Goal: Transaction & Acquisition: Download file/media

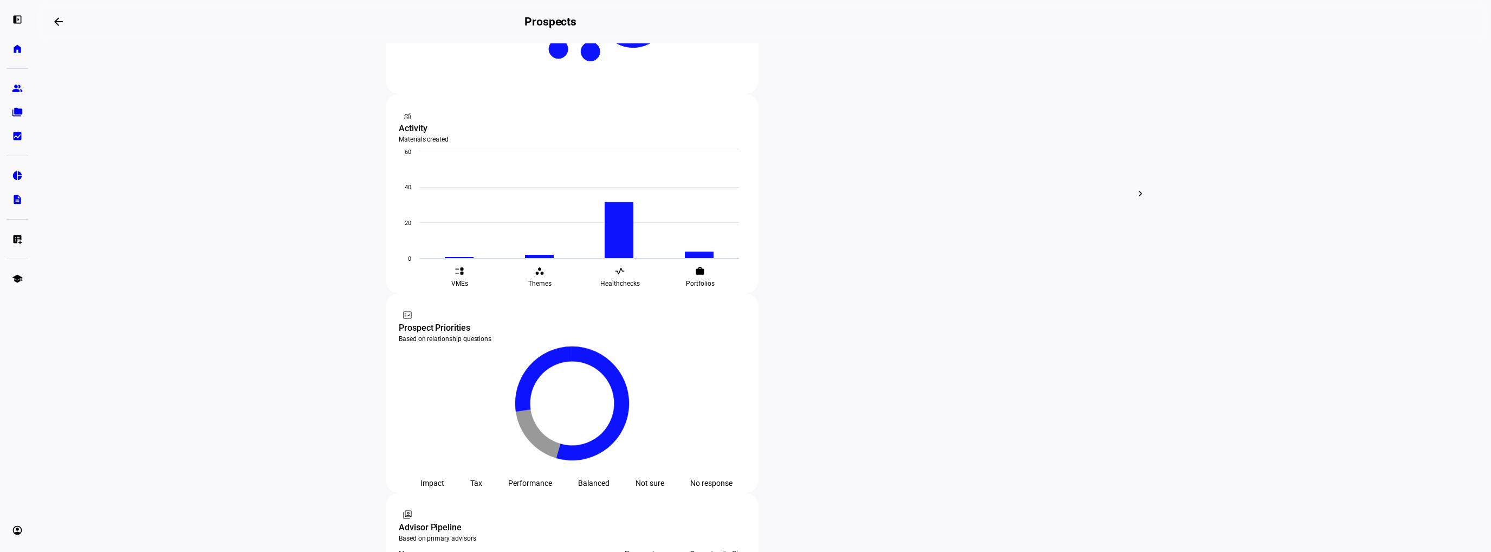
scroll to position [379, 0]
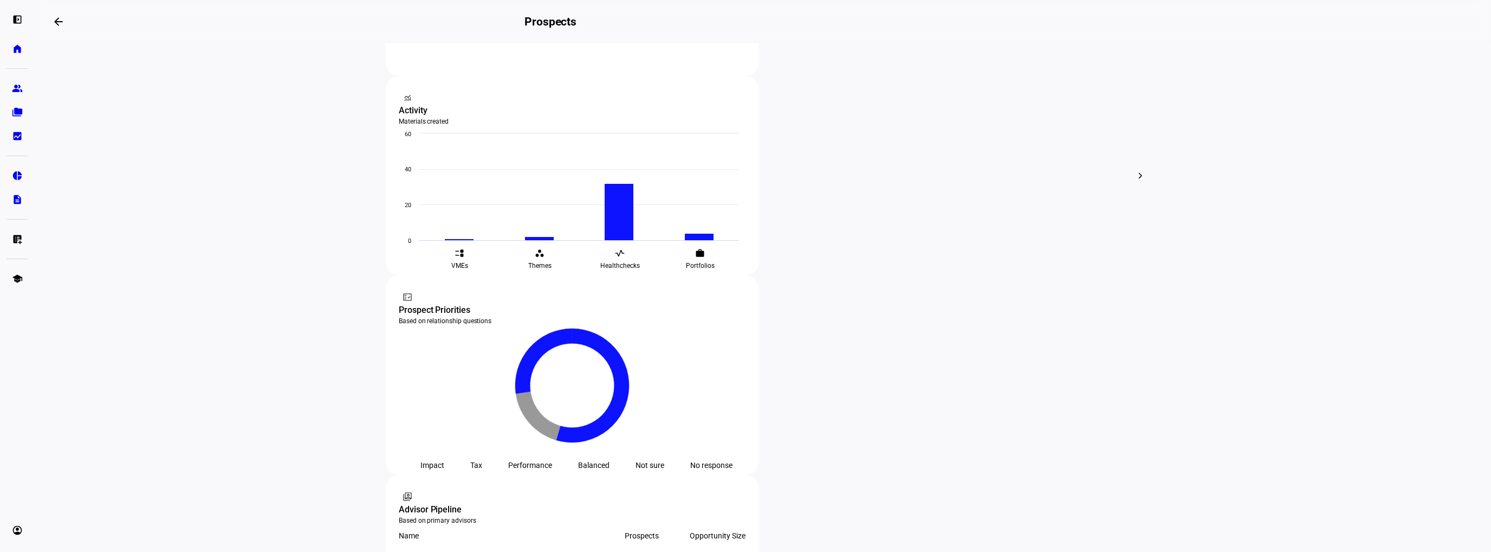
click at [576, 332] on span "Edit" at bounding box center [579, 333] width 13 height 9
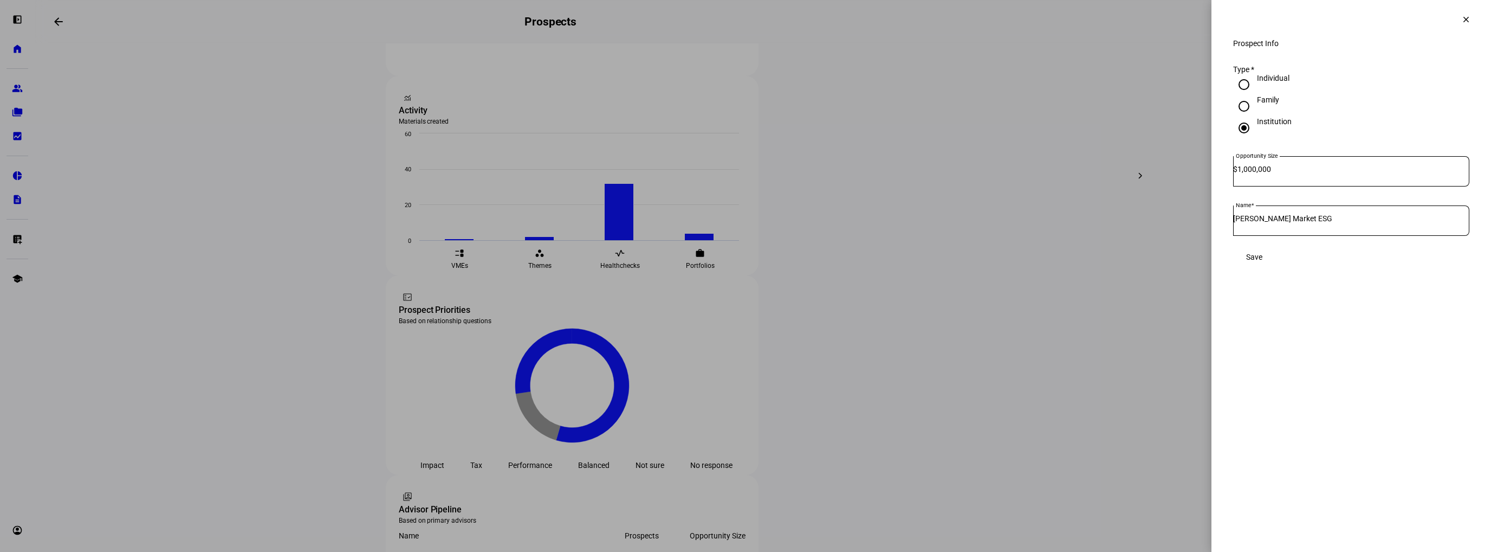
click at [1467, 21] on mat-icon "clear" at bounding box center [1466, 20] width 10 height 10
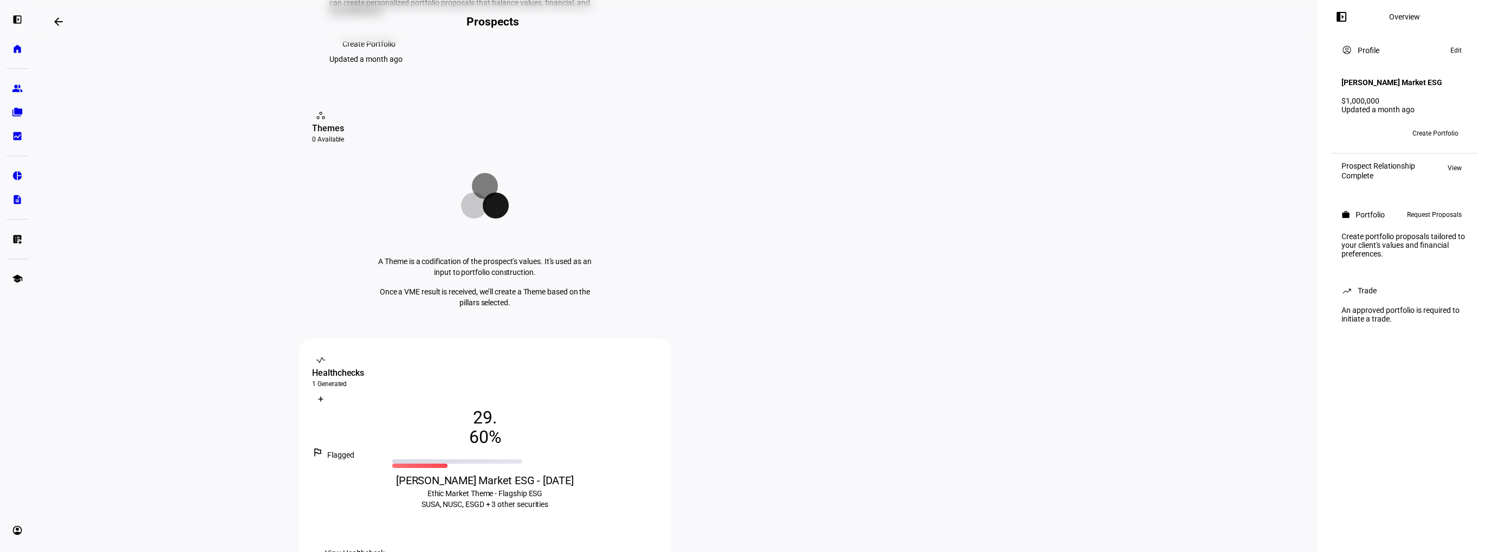
scroll to position [108, 0]
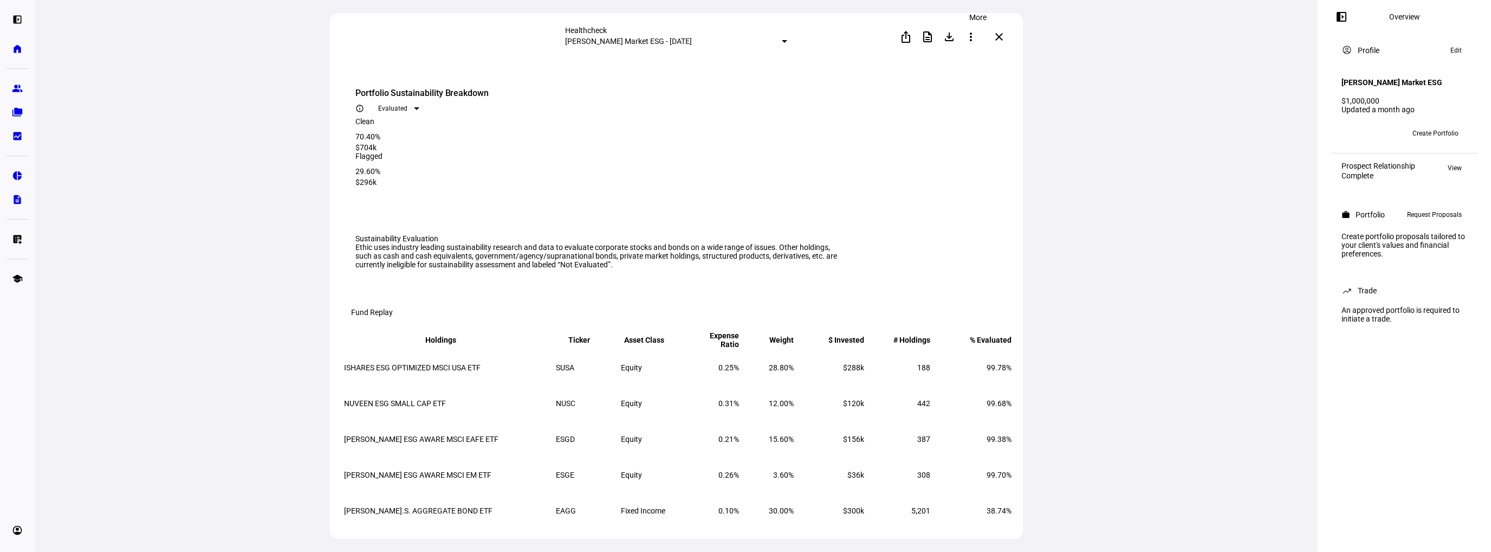
click at [977, 38] on mat-icon "more_vert" at bounding box center [970, 36] width 13 height 13
click at [965, 61] on div "edit Edit" at bounding box center [955, 63] width 48 height 15
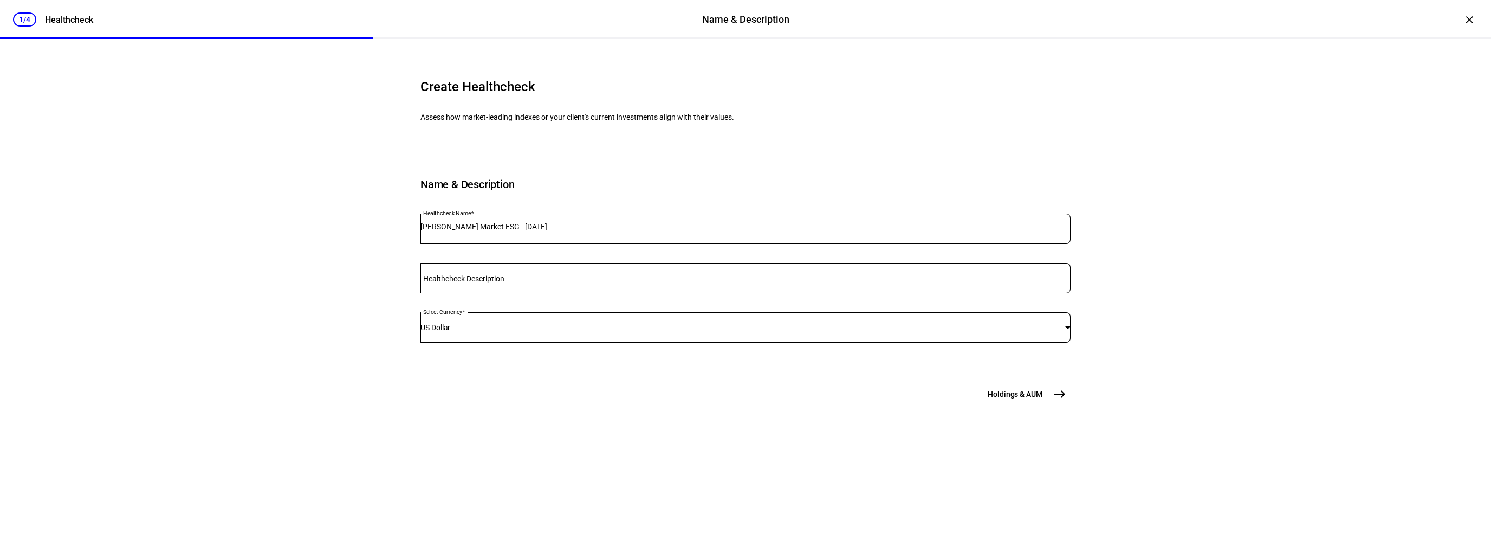
click at [1049, 405] on span "east" at bounding box center [1060, 394] width 22 height 22
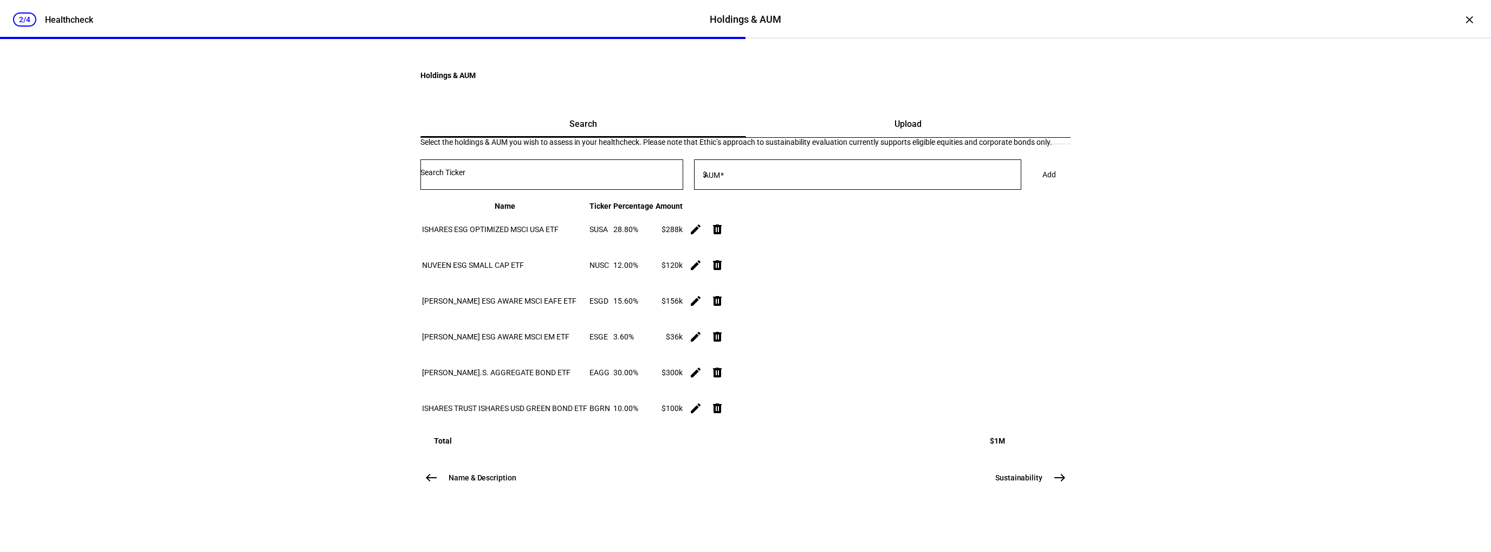
scroll to position [108, 0]
click at [724, 414] on mat-icon "delete" at bounding box center [717, 407] width 13 height 13
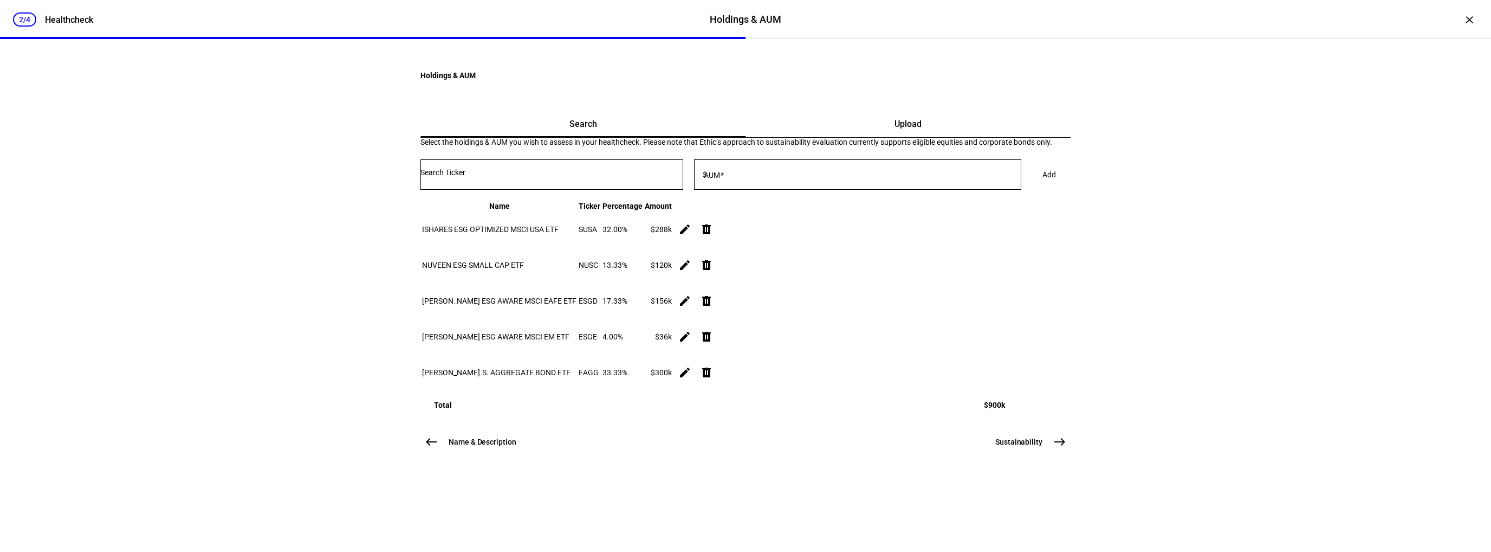
click at [691, 379] on mat-icon "edit" at bounding box center [684, 372] width 13 height 13
click at [867, 460] on input "300,000" at bounding box center [898, 455] width 98 height 9
type input "400,000"
click at [1003, 460] on span "Update" at bounding box center [991, 456] width 24 height 9
click at [665, 177] on input "Number" at bounding box center [551, 172] width 263 height 9
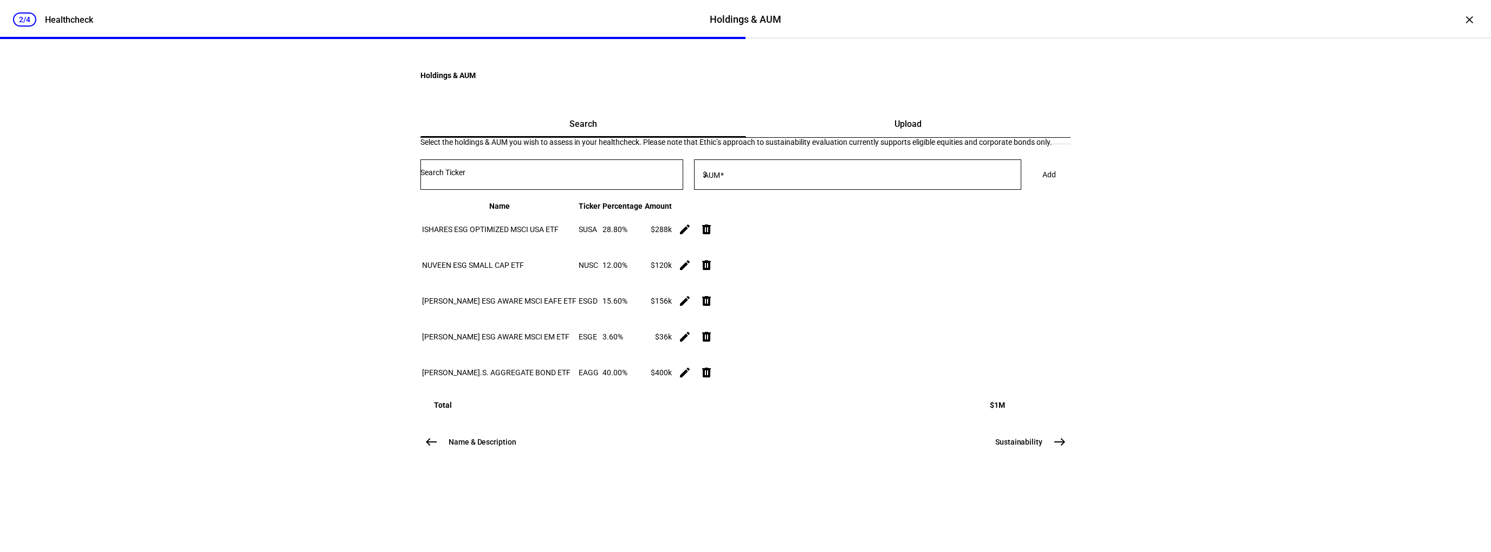
click at [358, 316] on div "2/4 Healthcheck Holdings & AUM Holdings & AUM Healthcheck × Holdings & AUM Sear…" at bounding box center [745, 276] width 1491 height 552
click at [513, 177] on input "Number" at bounding box center [551, 172] width 263 height 9
type input "esgu"
click at [524, 216] on div "ESGU" at bounding box center [581, 221] width 242 height 10
click at [783, 177] on input "AUM" at bounding box center [865, 172] width 312 height 9
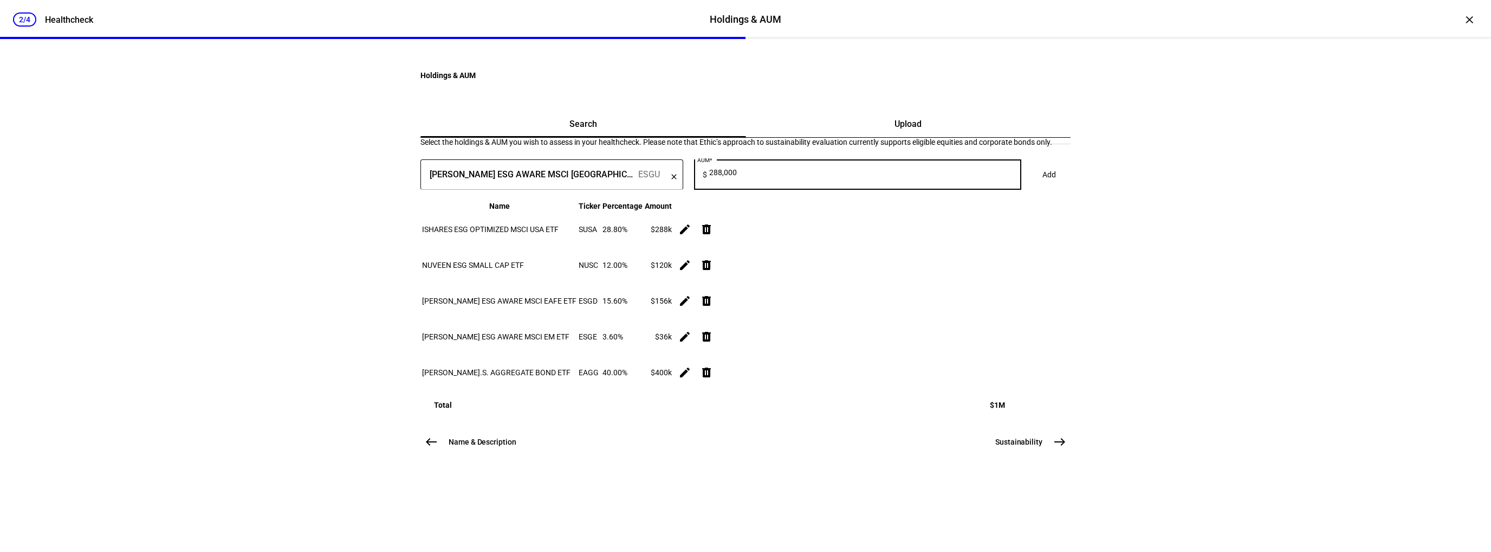
type input "288,000"
click at [1042, 179] on span "Add" at bounding box center [1049, 175] width 14 height 22
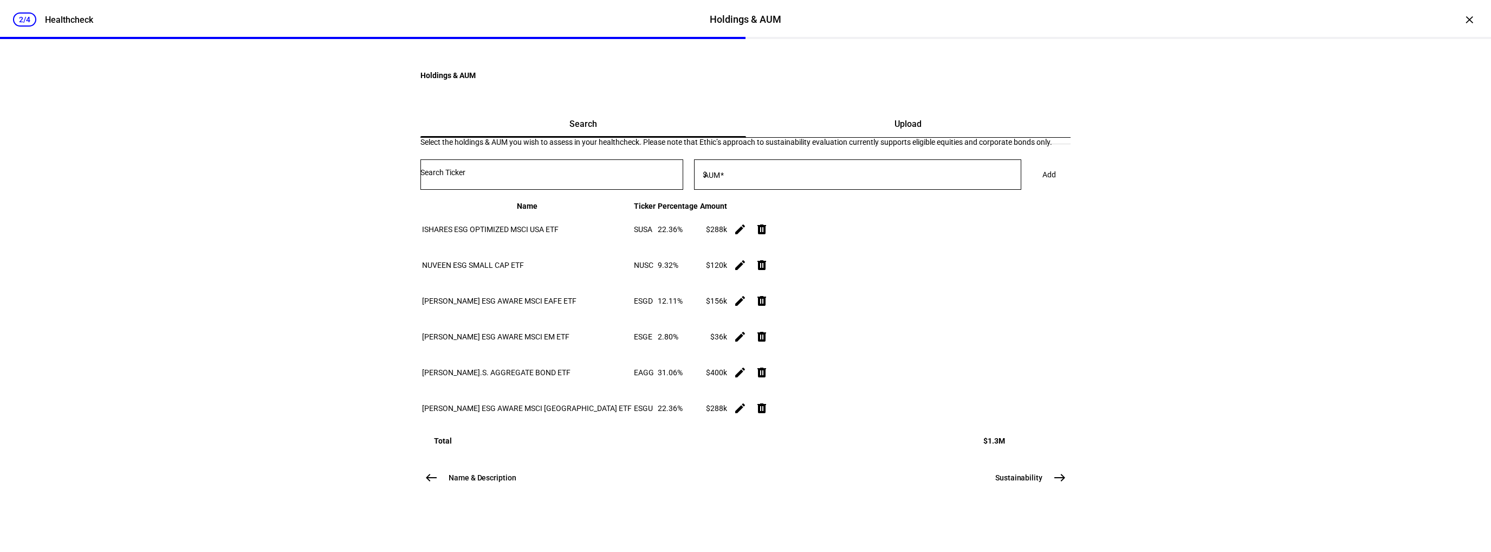
click at [391, 296] on div "2/4 Healthcheck Holdings & AUM Holdings & AUM Healthcheck × Holdings & AUM Sear…" at bounding box center [745, 276] width 1491 height 552
click at [768, 236] on mat-icon "delete" at bounding box center [761, 229] width 13 height 13
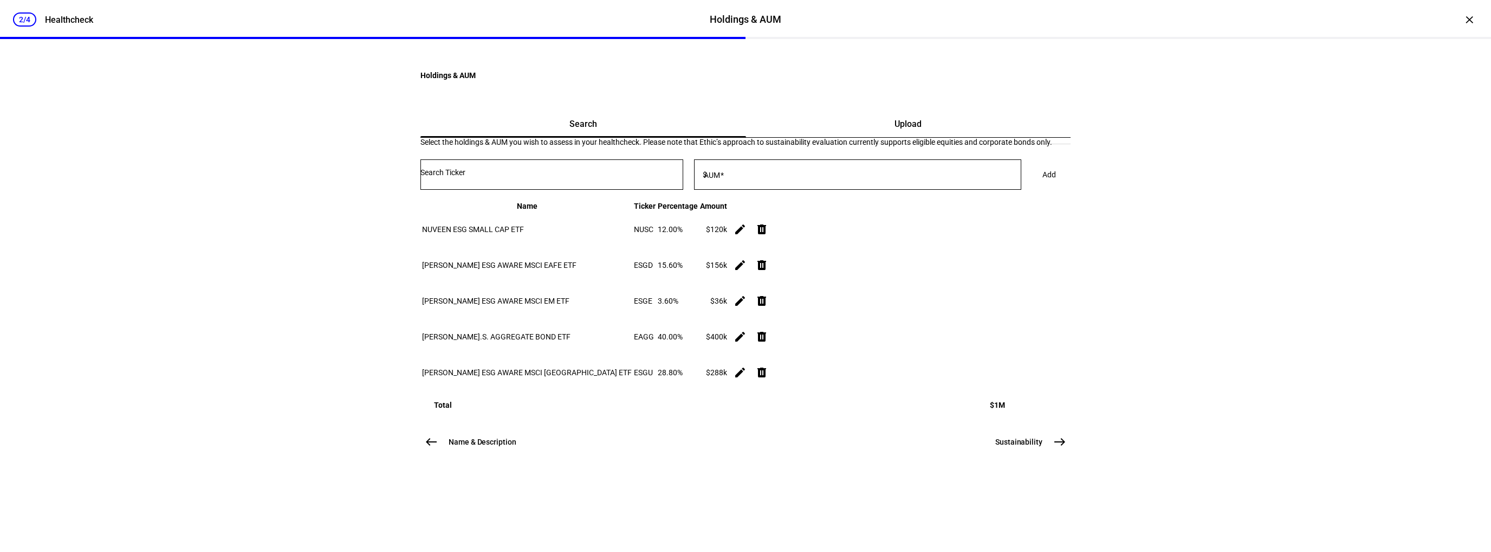
click at [548, 187] on div at bounding box center [551, 174] width 263 height 30
type input "esml"
click at [548, 207] on div "ISHARES ESG AWARE MSCI [GEOGRAPHIC_DATA] SMALL-CAP ETF" at bounding box center [591, 210] width 263 height 12
click at [720, 179] on mat-label "AUM" at bounding box center [712, 175] width 16 height 9
click at [752, 177] on input "AUM" at bounding box center [865, 172] width 312 height 9
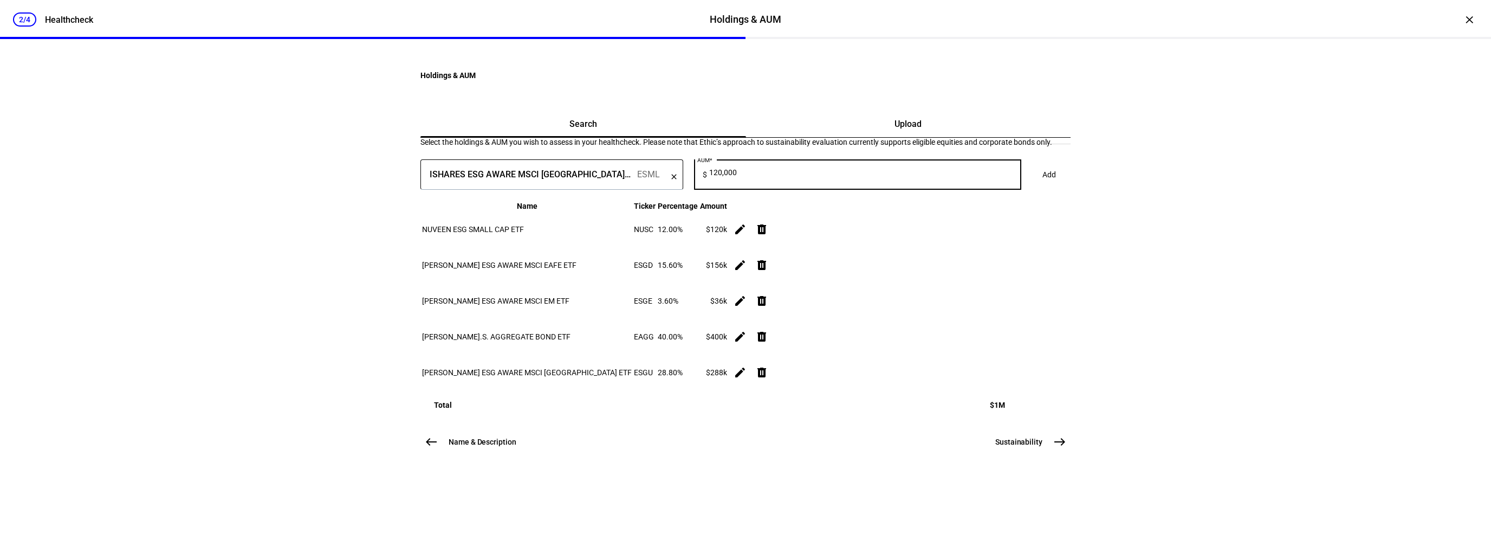
type input "120,000"
click at [1042, 178] on span "Add" at bounding box center [1049, 175] width 14 height 22
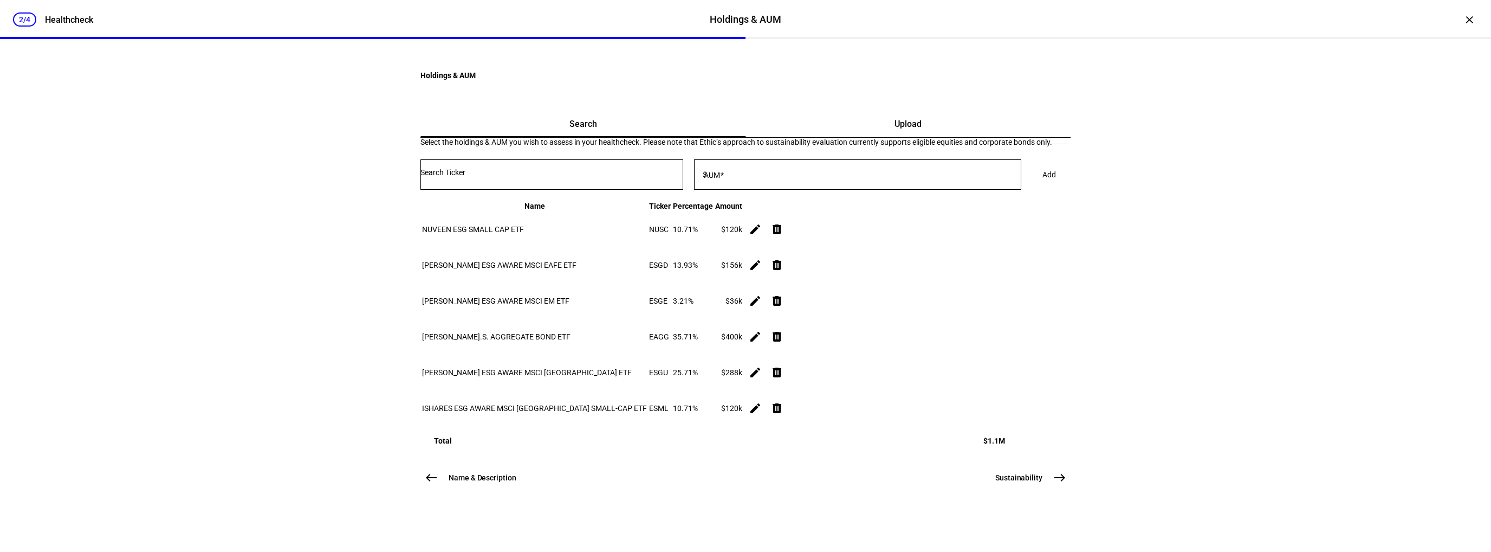
click at [783, 236] on mat-icon "delete" at bounding box center [776, 229] width 13 height 13
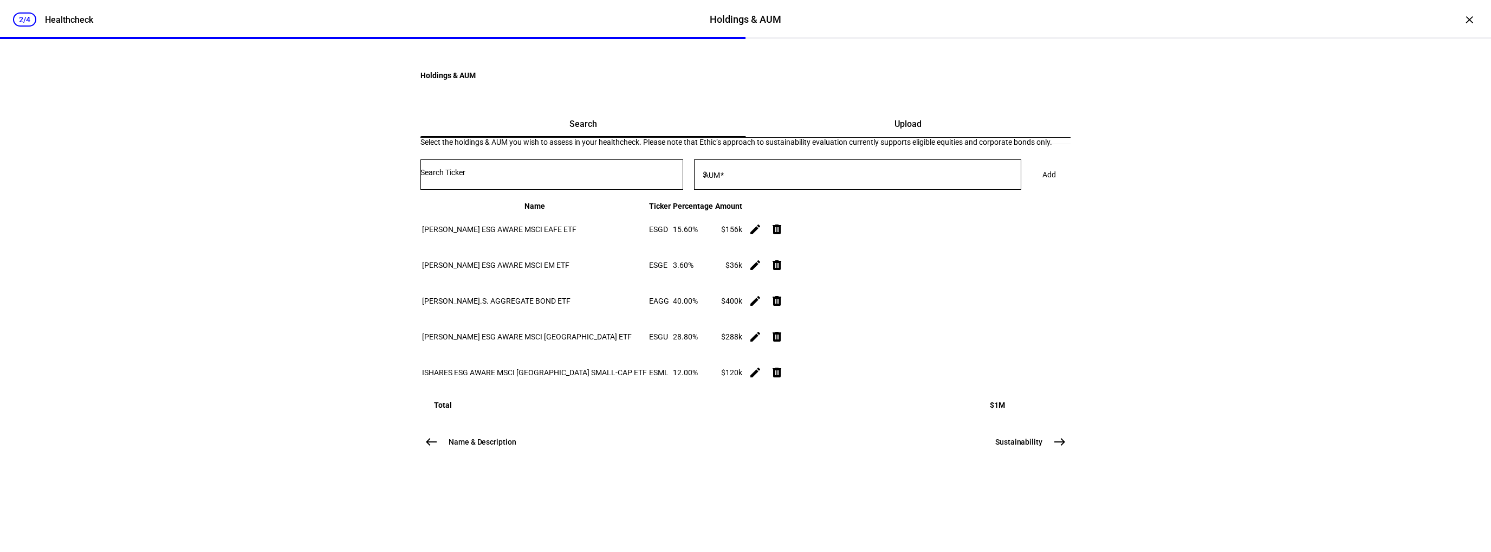
click at [1058, 448] on mat-icon "east" at bounding box center [1059, 441] width 13 height 13
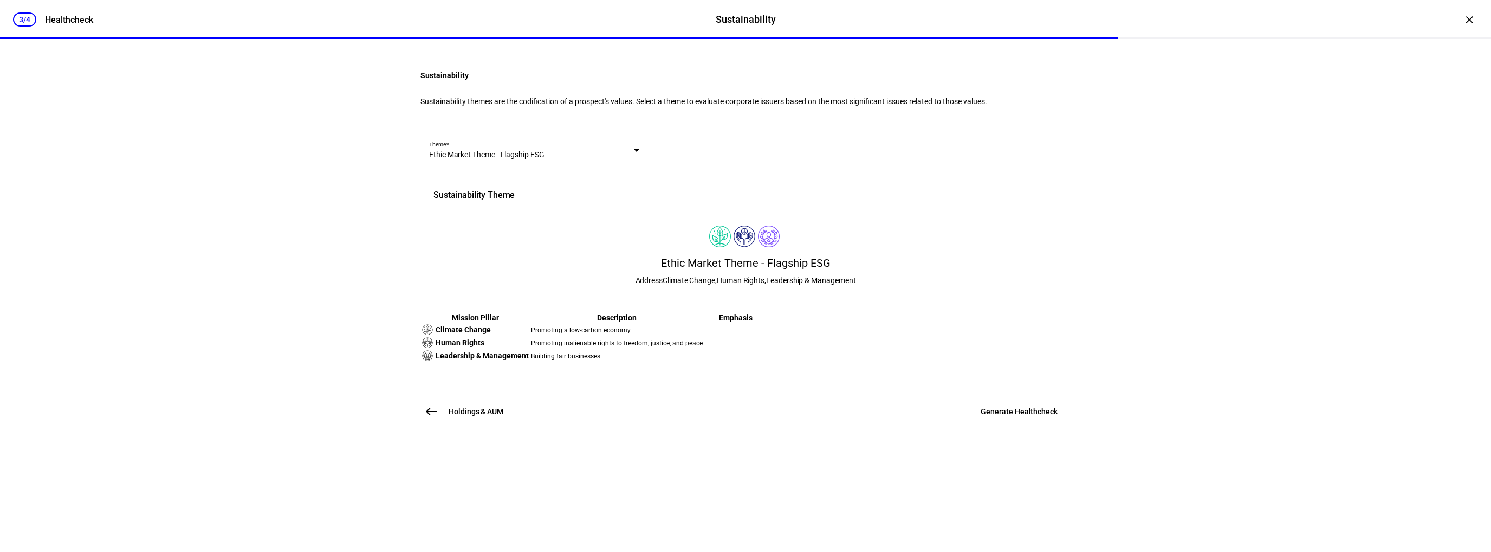
scroll to position [119, 0]
click at [1003, 417] on span "Generate Healthcheck" at bounding box center [1019, 411] width 77 height 11
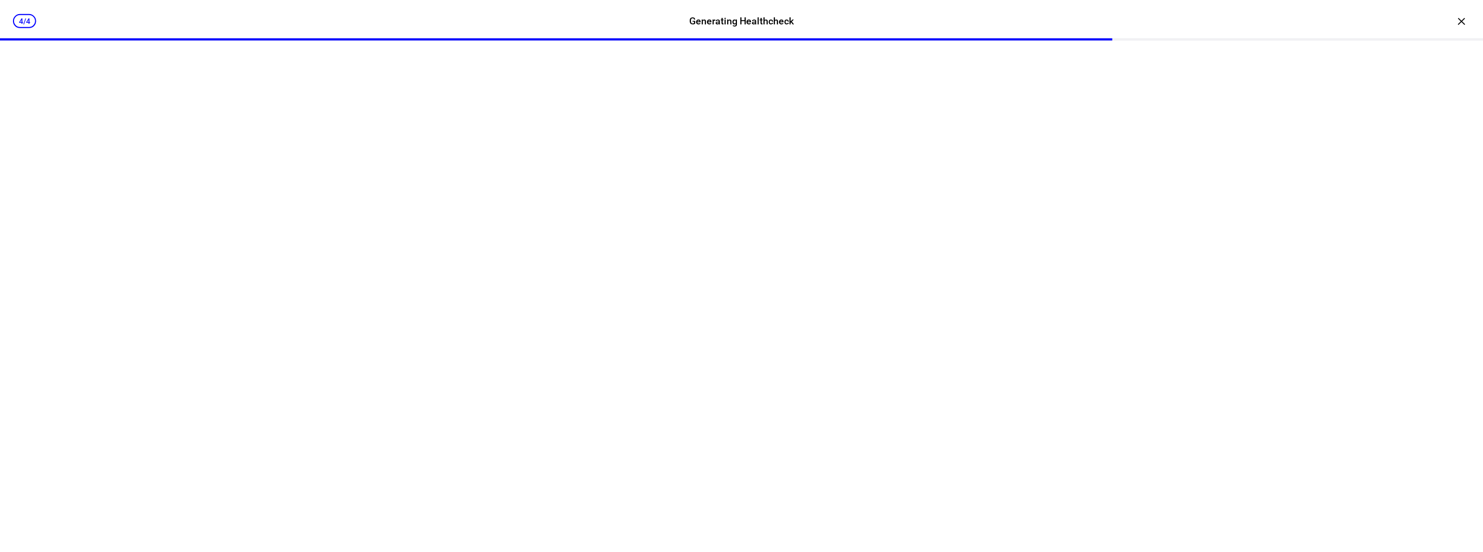
scroll to position [0, 0]
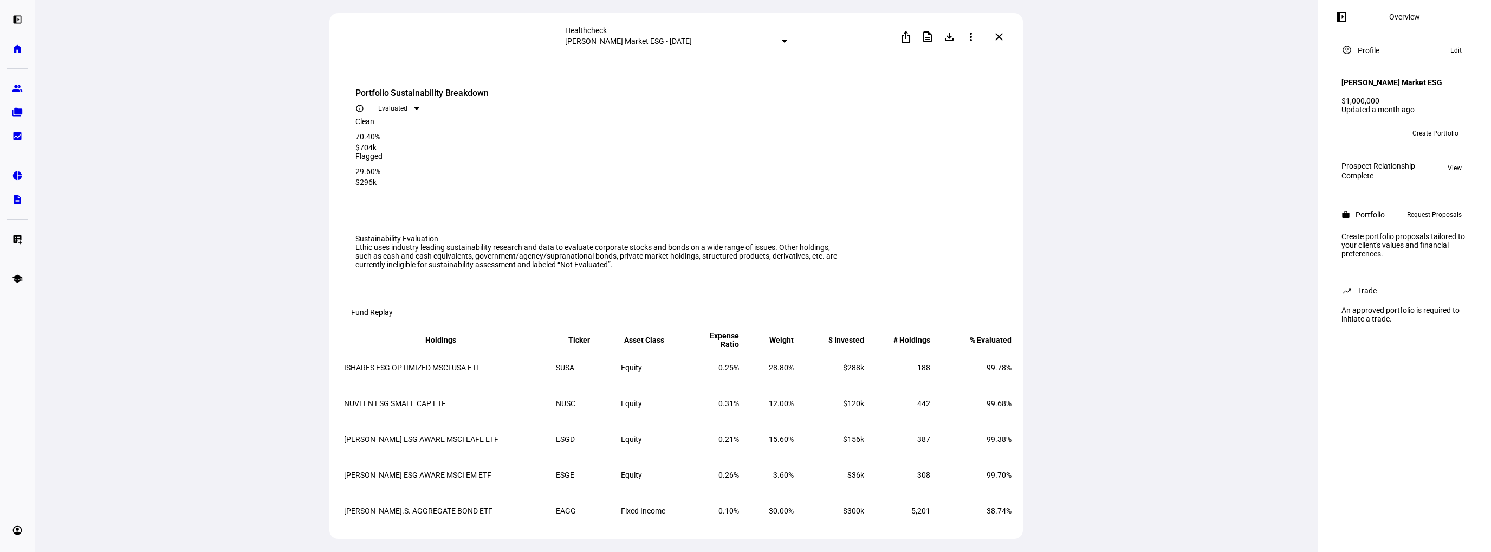
click at [1060, 83] on div "Healthcheck Mercer Market ESG - September 11, 2025 ios_share description file_d…" at bounding box center [676, 276] width 1283 height 552
click at [951, 40] on mat-icon "file_download" at bounding box center [949, 36] width 13 height 13
click at [926, 37] on mat-icon "description" at bounding box center [927, 36] width 13 height 13
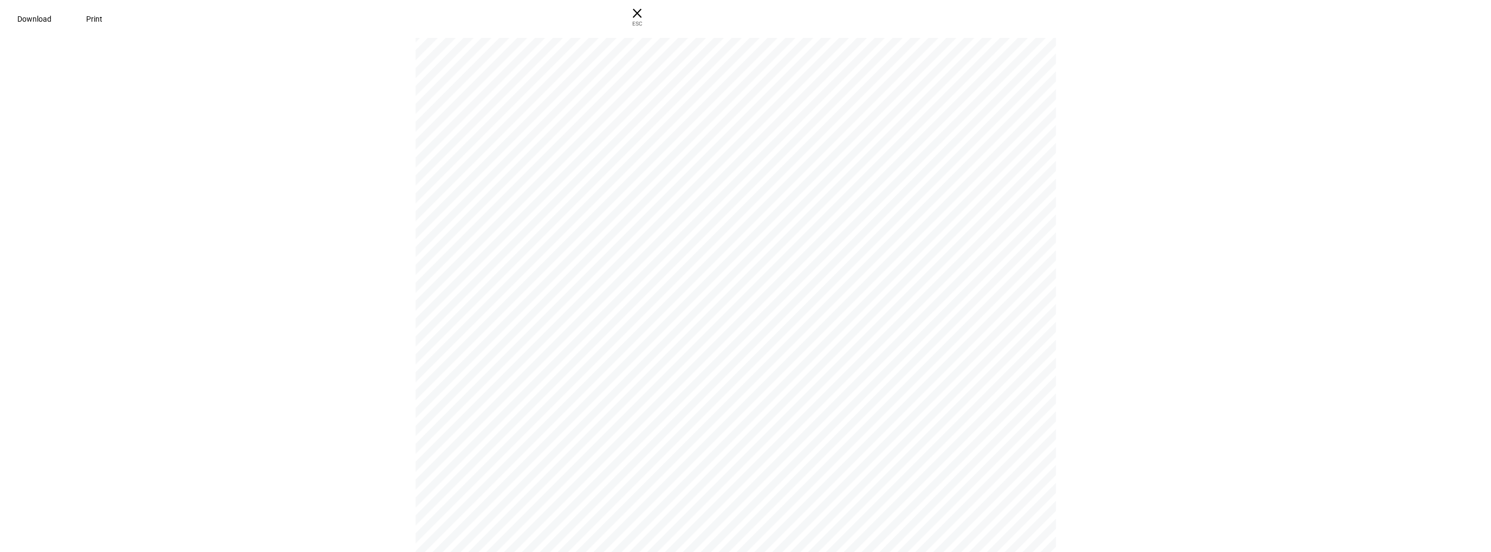
scroll to position [163, 0]
click at [650, 26] on span "ESC" at bounding box center [632, 20] width 35 height 16
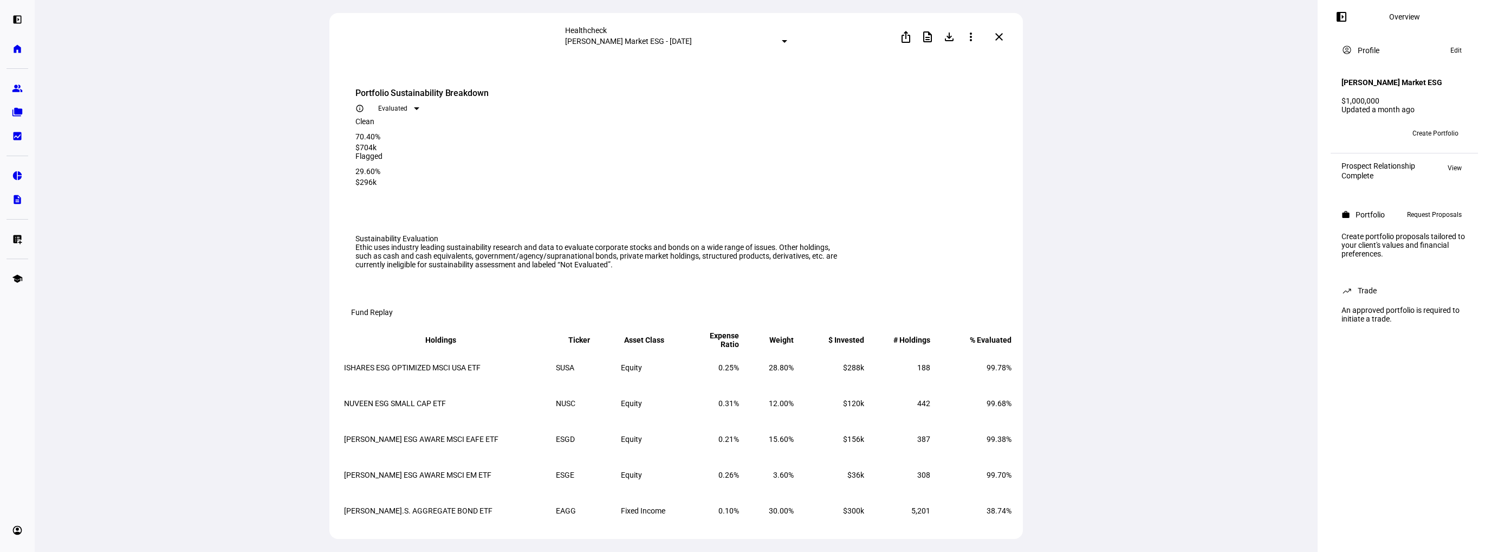
click at [1005, 42] on span at bounding box center [999, 37] width 26 height 26
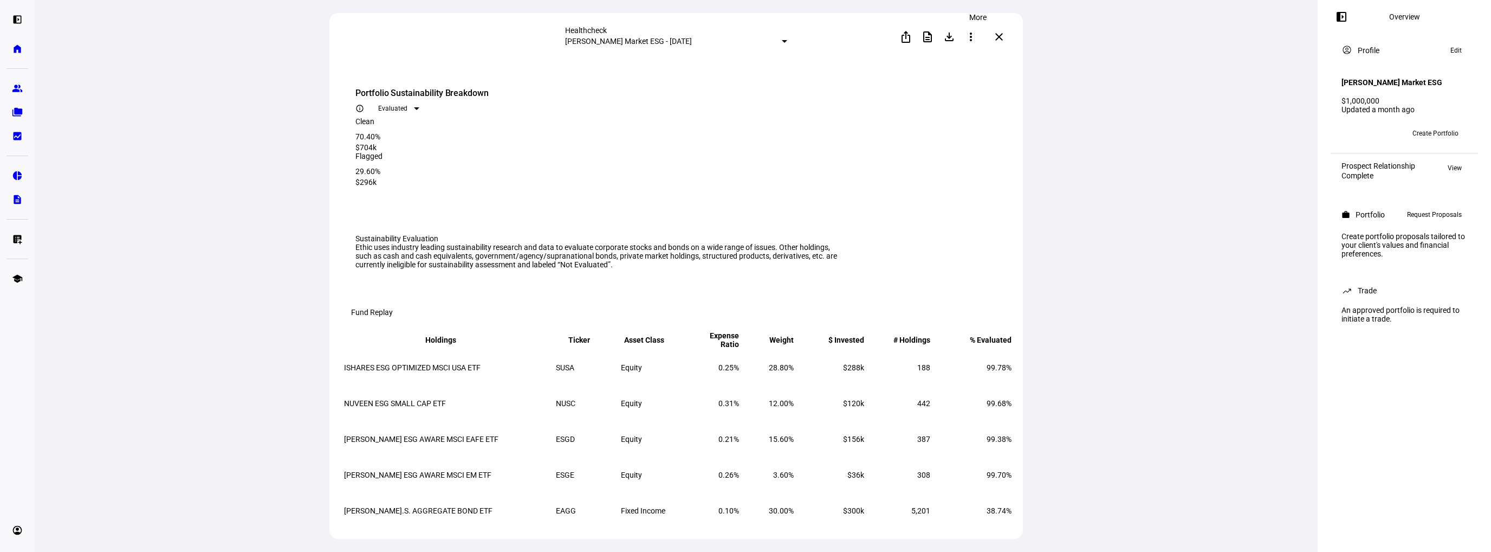
click at [977, 39] on mat-icon "more_vert" at bounding box center [970, 36] width 13 height 13
click at [968, 68] on button "edit Edit" at bounding box center [955, 63] width 61 height 26
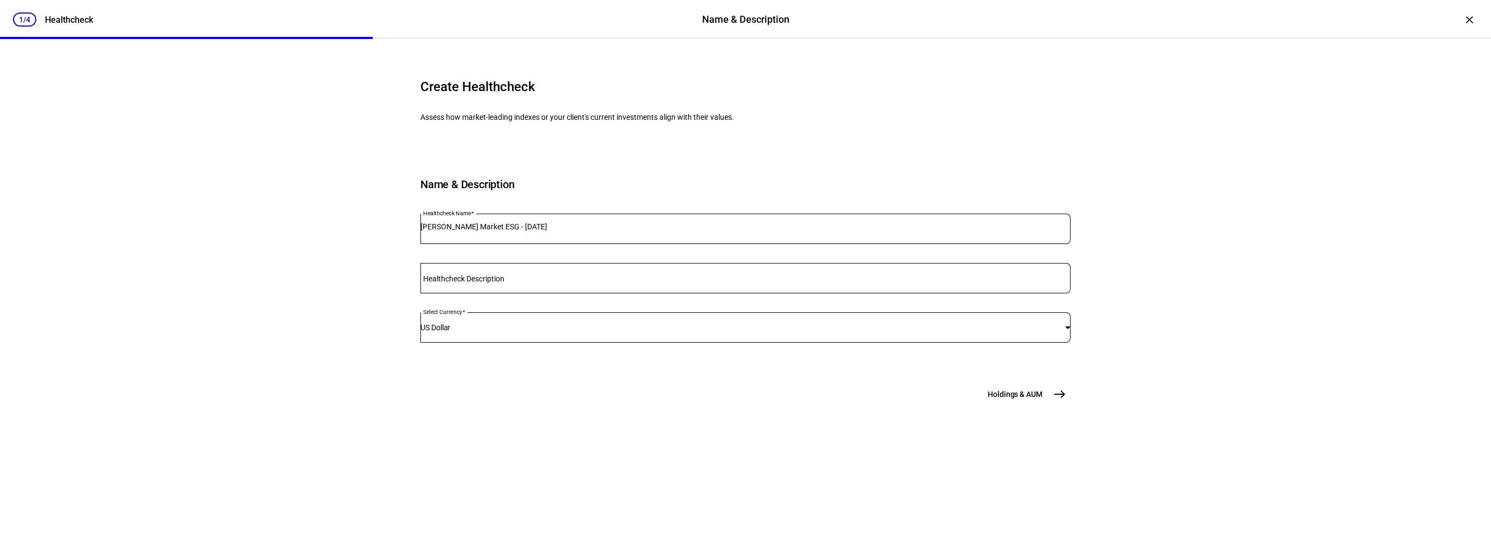
click at [1049, 405] on span "east" at bounding box center [1060, 394] width 22 height 22
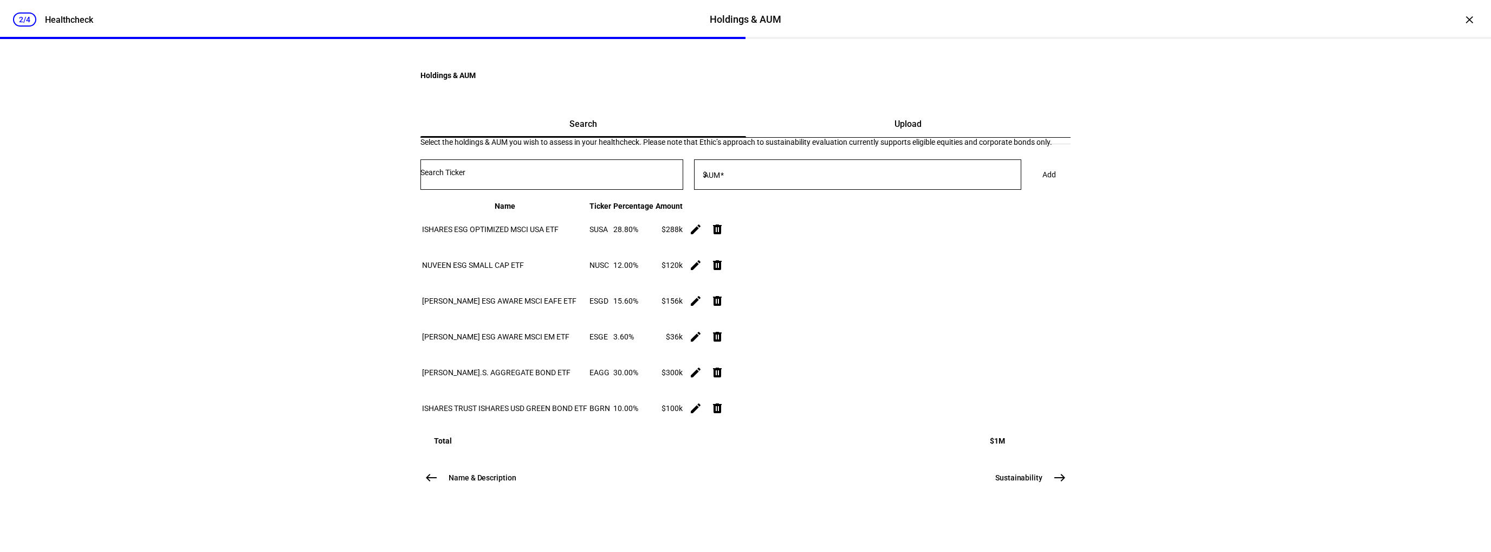
click at [643, 177] on input "Number" at bounding box center [551, 172] width 263 height 9
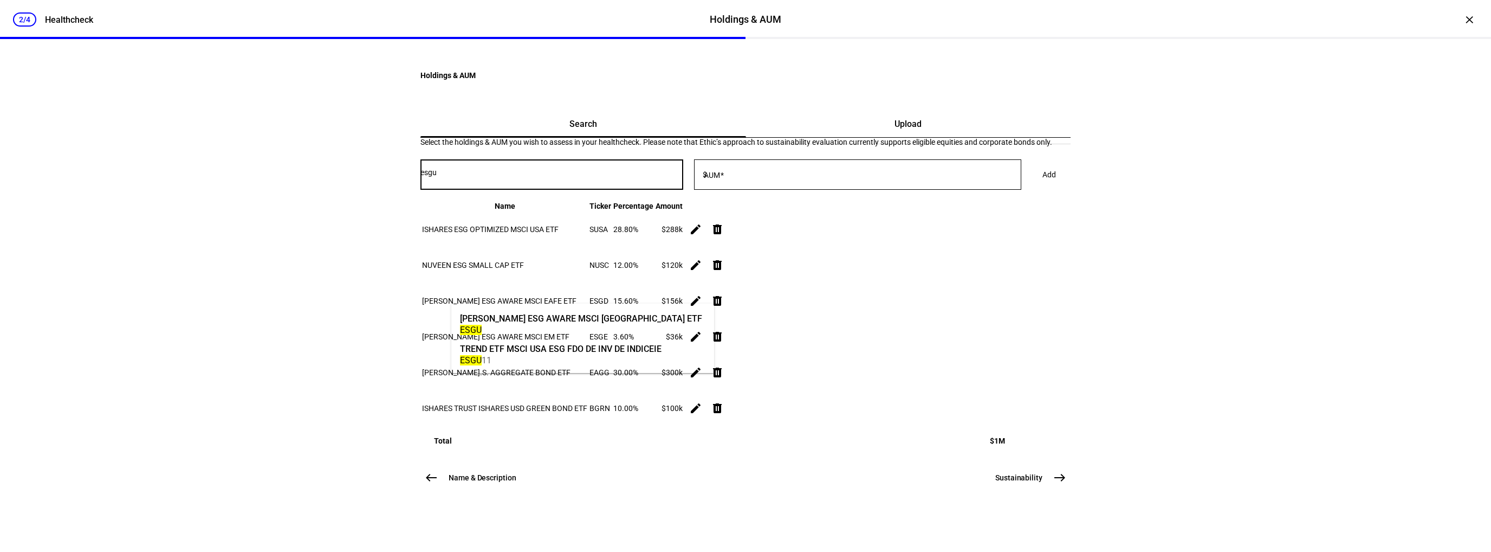
type input "esgu"
click at [625, 317] on mat-option "[PERSON_NAME] ESG AWARE MSCI [GEOGRAPHIC_DATA] ETF ESGU" at bounding box center [582, 323] width 263 height 30
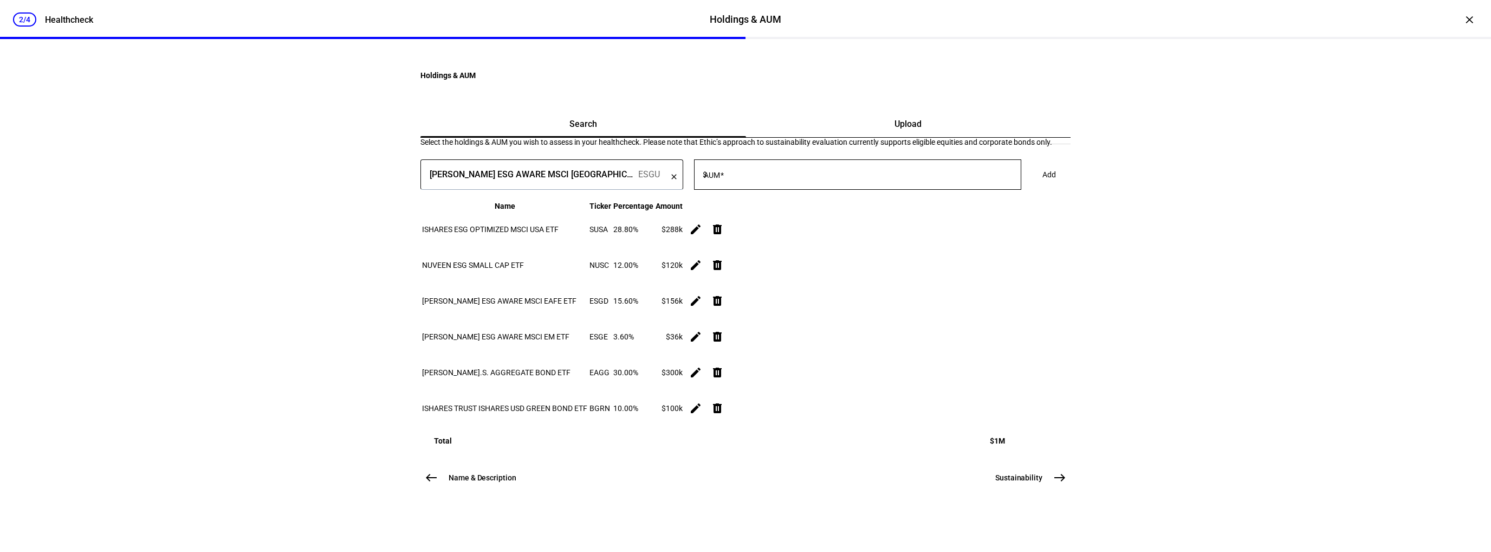
click at [724, 179] on span at bounding box center [722, 175] width 4 height 9
click at [763, 177] on input "AUM" at bounding box center [865, 172] width 312 height 9
type input "288,000"
click at [1029, 185] on span at bounding box center [1049, 175] width 40 height 22
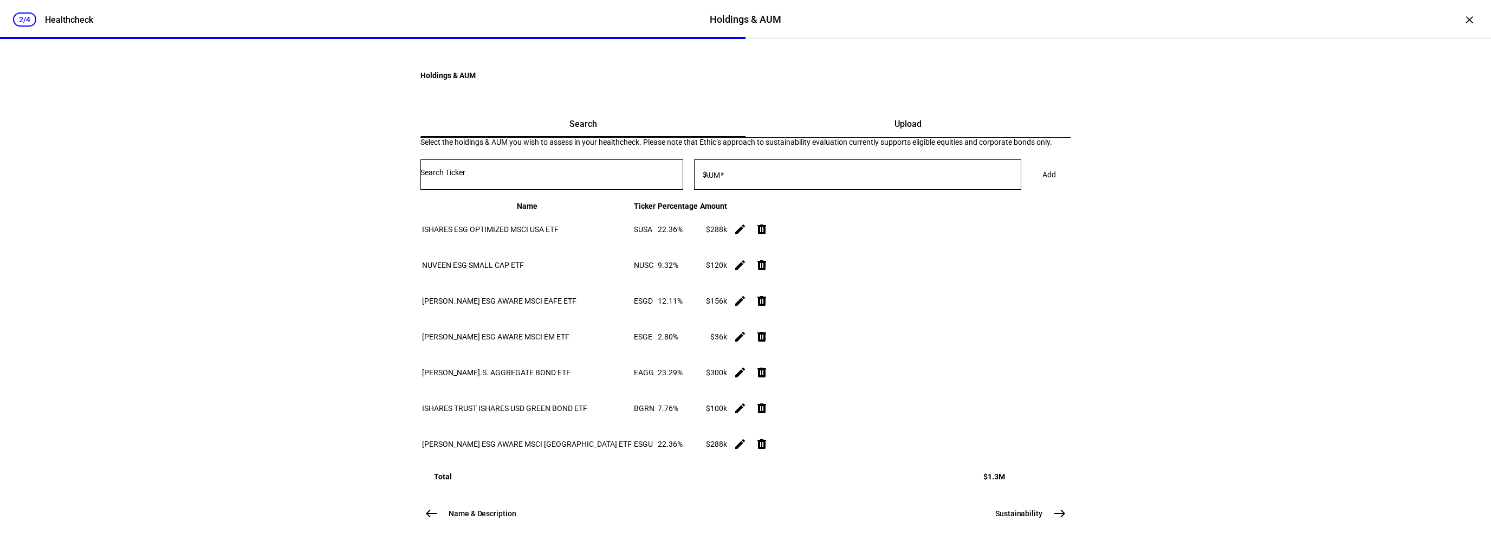
click at [609, 177] on input "Number" at bounding box center [551, 172] width 263 height 9
type input "esml"
click at [606, 327] on div "ESML" at bounding box center [591, 330] width 263 height 10
click at [724, 179] on span at bounding box center [722, 175] width 4 height 9
click at [763, 177] on input "AUM" at bounding box center [865, 172] width 312 height 9
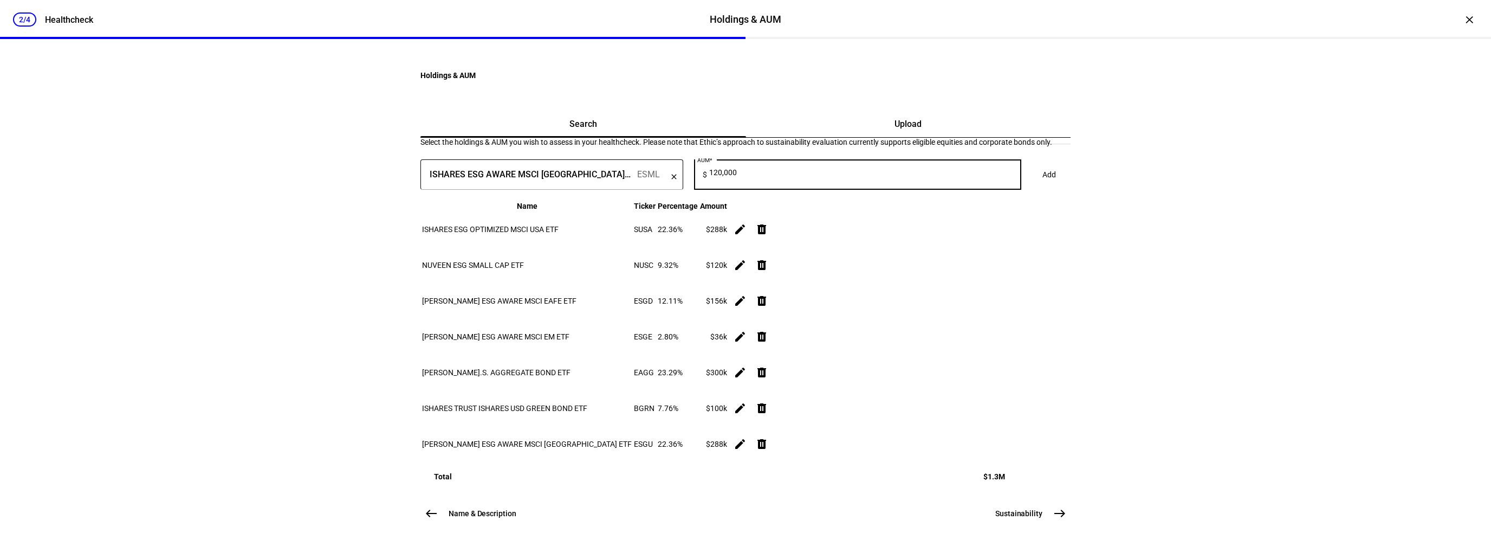
type input "120,000"
click at [1042, 185] on span "Add" at bounding box center [1049, 175] width 14 height 22
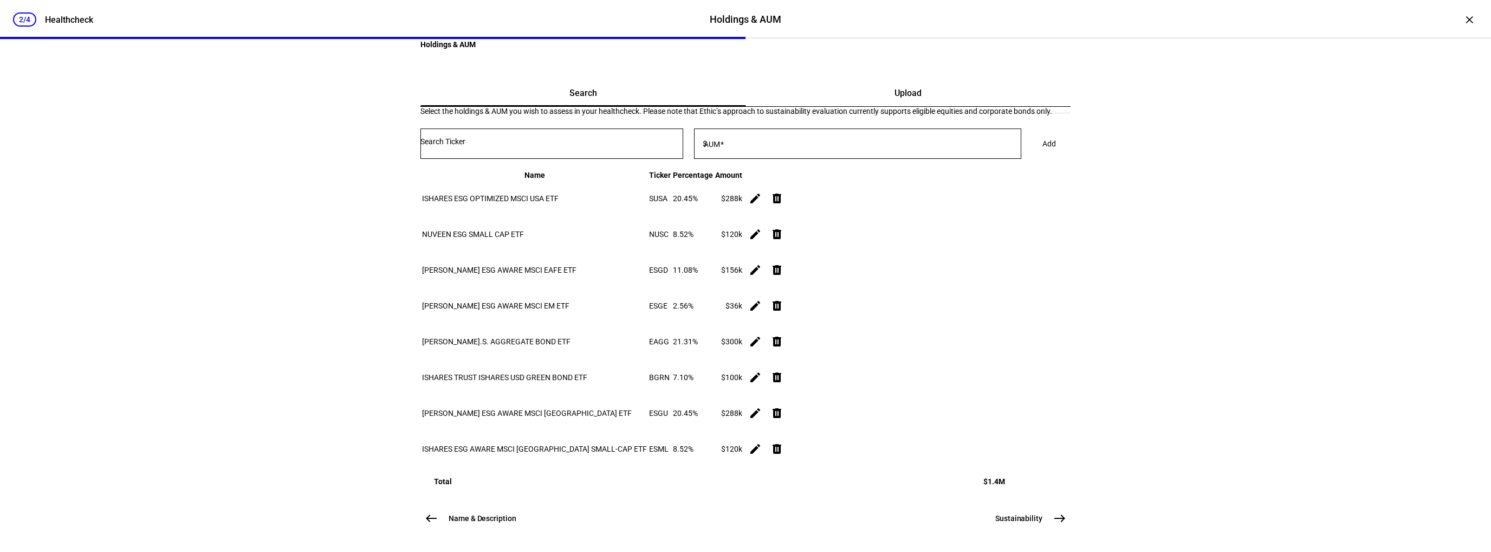
scroll to position [163, 0]
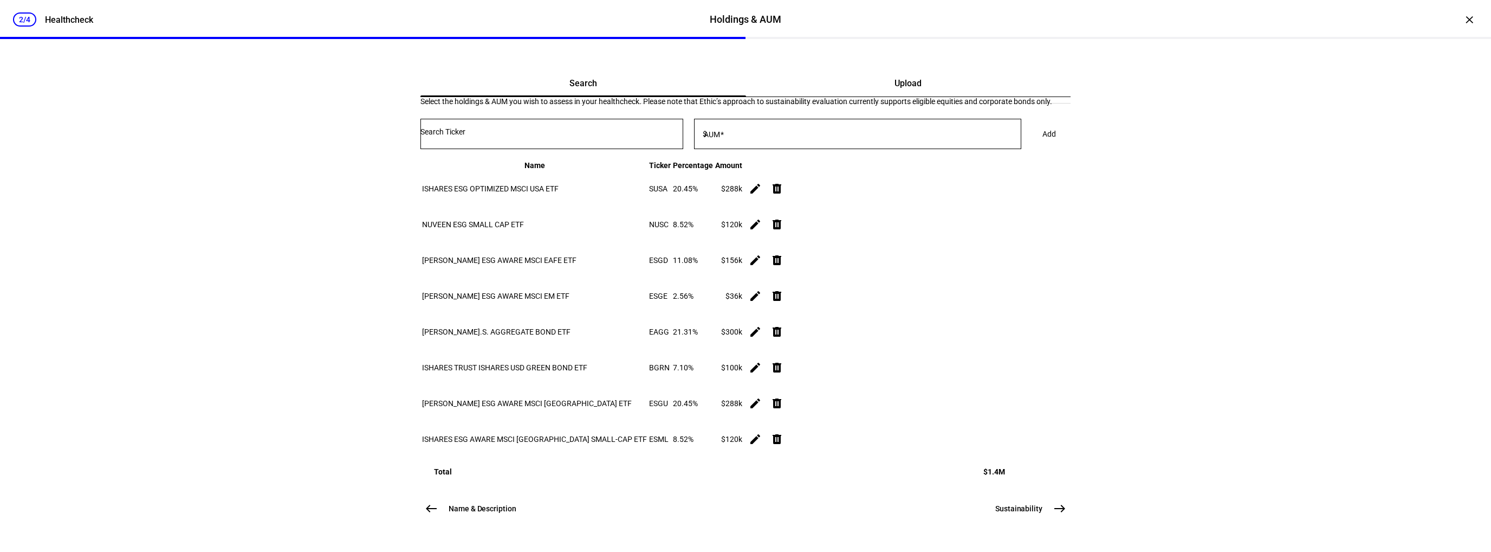
click at [783, 195] on mat-icon "delete" at bounding box center [776, 188] width 13 height 13
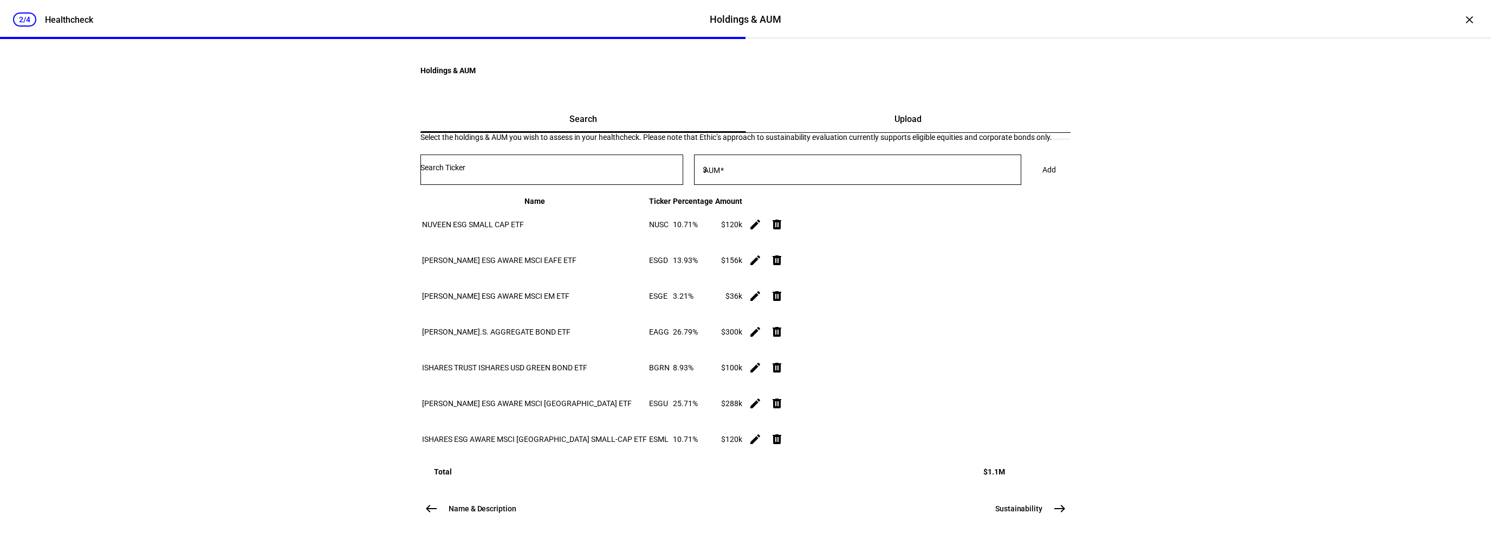
click at [783, 218] on mat-icon "delete" at bounding box center [776, 224] width 13 height 13
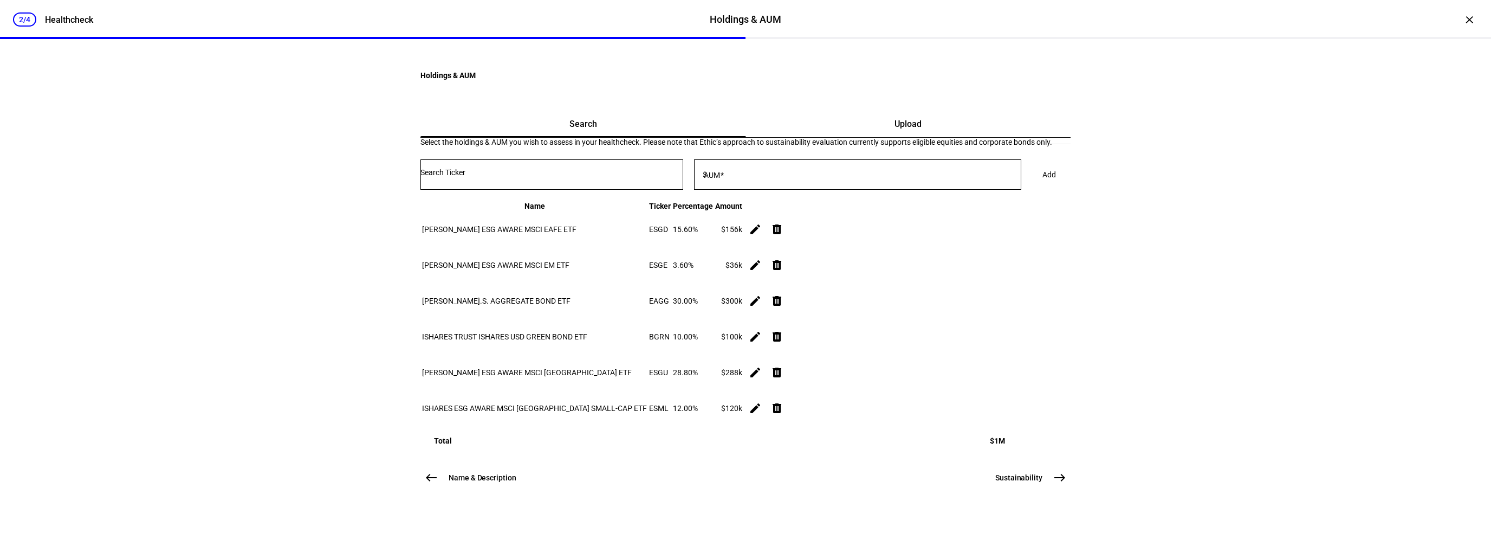
click at [762, 294] on mat-icon "edit" at bounding box center [755, 300] width 13 height 13
click at [866, 317] on input "300,000" at bounding box center [898, 312] width 98 height 9
type input "400,000"
click at [999, 317] on span "Update" at bounding box center [991, 313] width 24 height 9
click at [783, 340] on mat-icon "delete" at bounding box center [776, 336] width 13 height 13
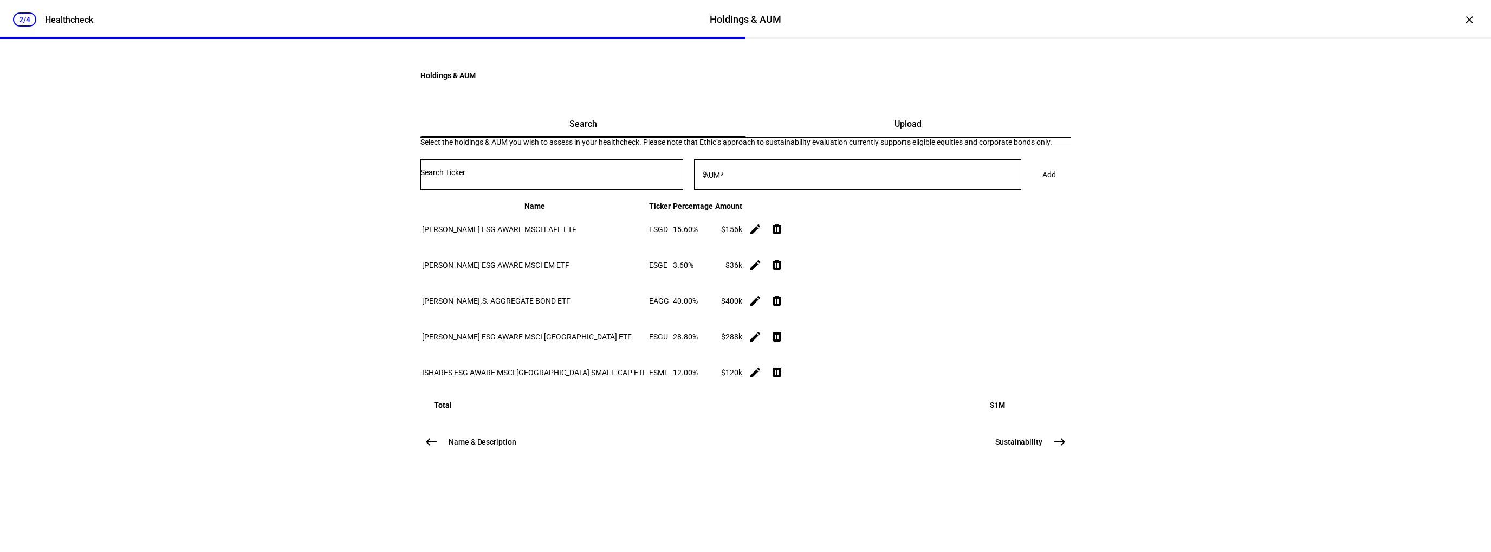
scroll to position [140, 0]
click at [1049, 452] on span "east" at bounding box center [1060, 442] width 22 height 22
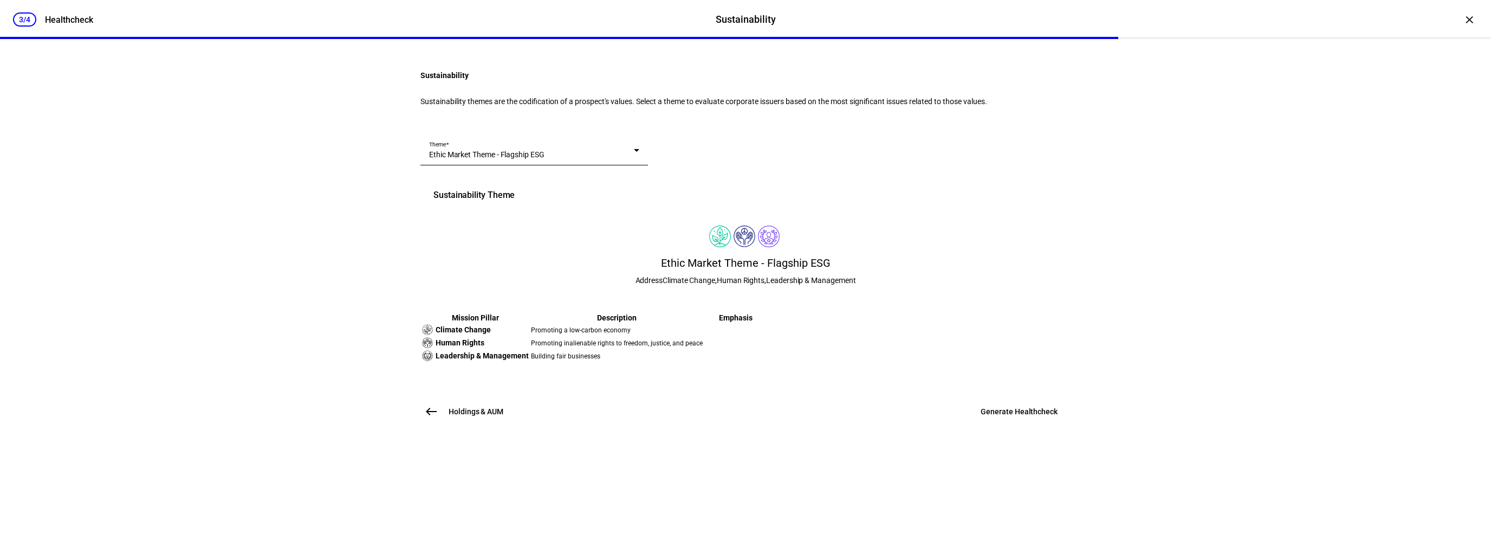
scroll to position [119, 0]
click at [1016, 417] on span "Generate Healthcheck" at bounding box center [1019, 411] width 77 height 11
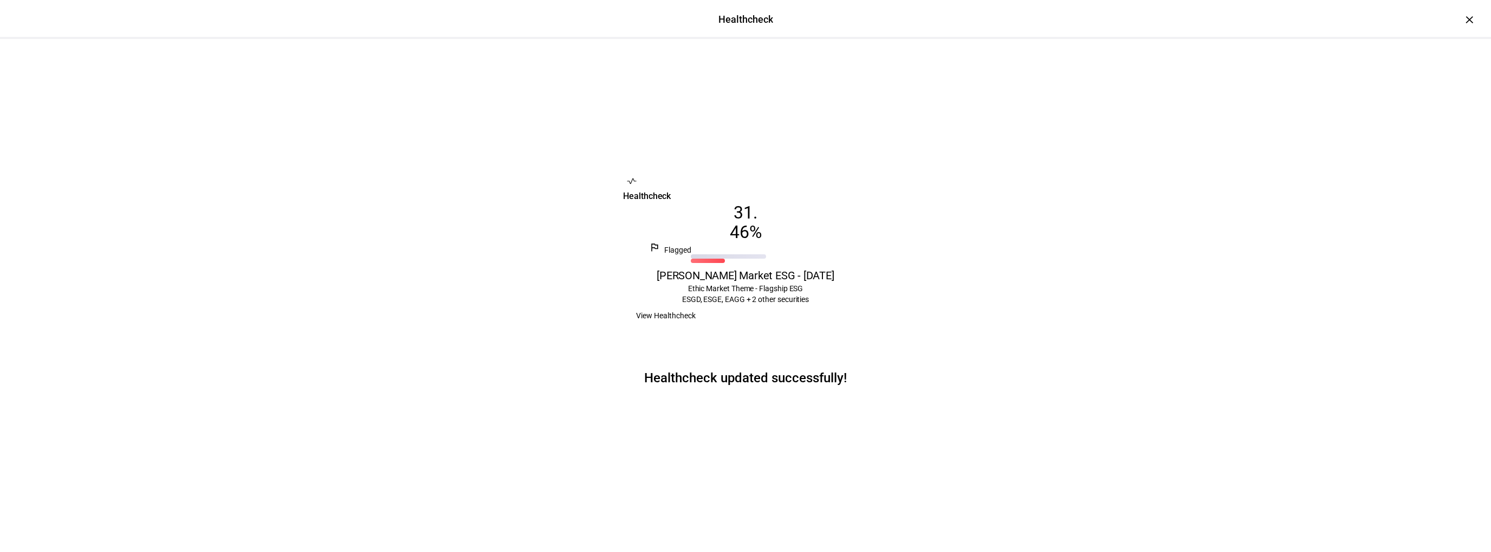
click at [696, 326] on span "View Healthcheck" at bounding box center [666, 315] width 60 height 22
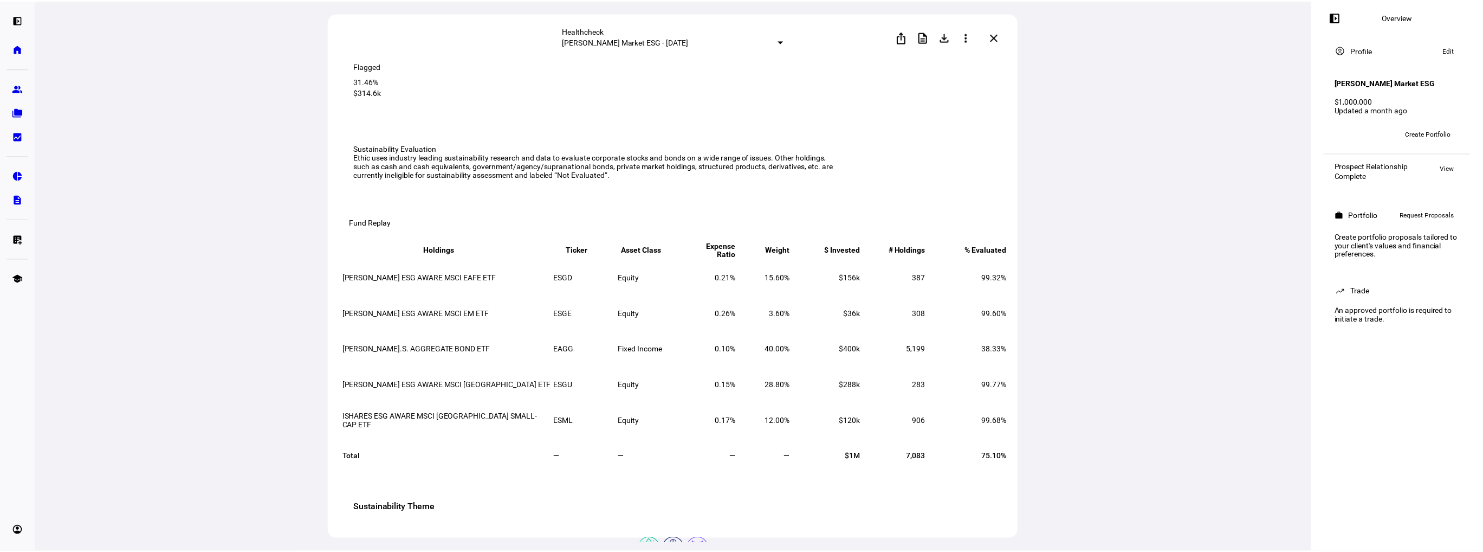
scroll to position [108, 0]
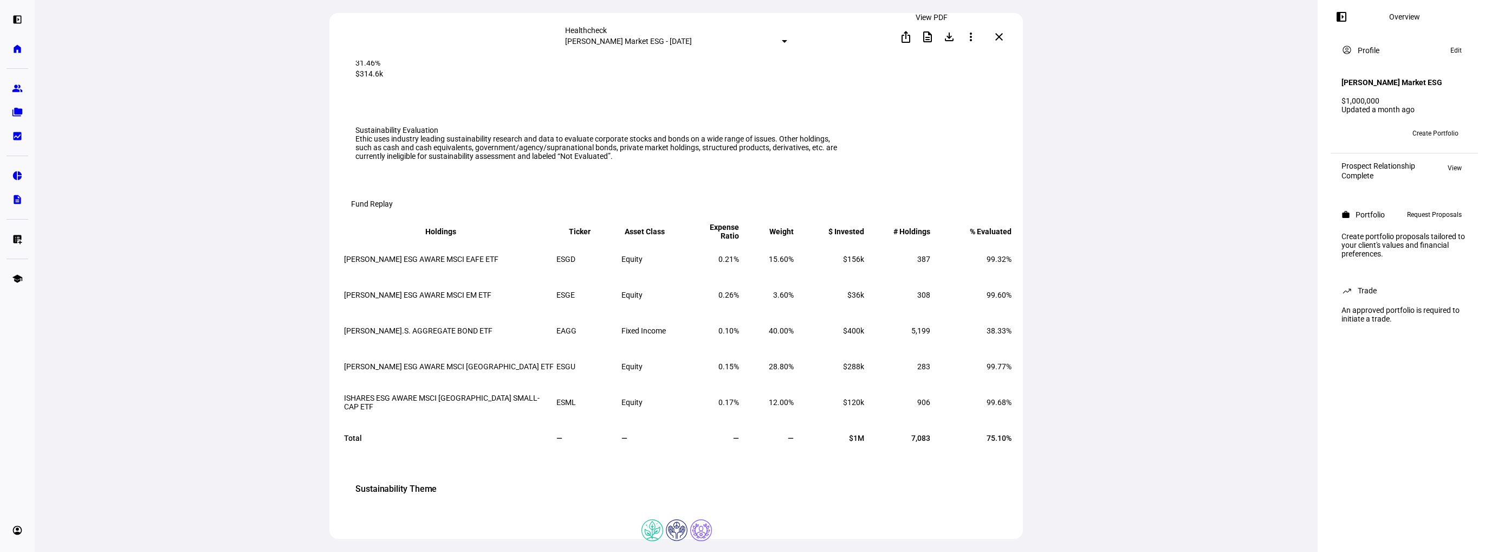
click at [929, 34] on mat-icon "description" at bounding box center [927, 36] width 13 height 13
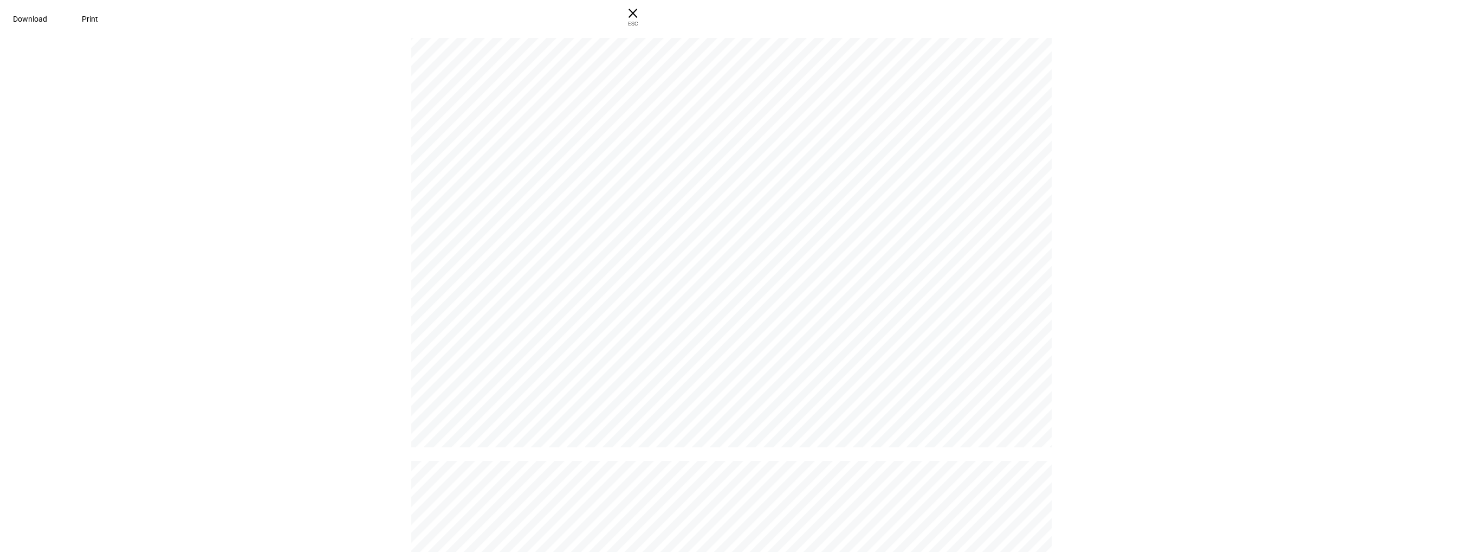
scroll to position [488, 0]
click at [47, 18] on span "Download" at bounding box center [30, 19] width 34 height 9
click at [650, 20] on span "ESC" at bounding box center [632, 20] width 35 height 16
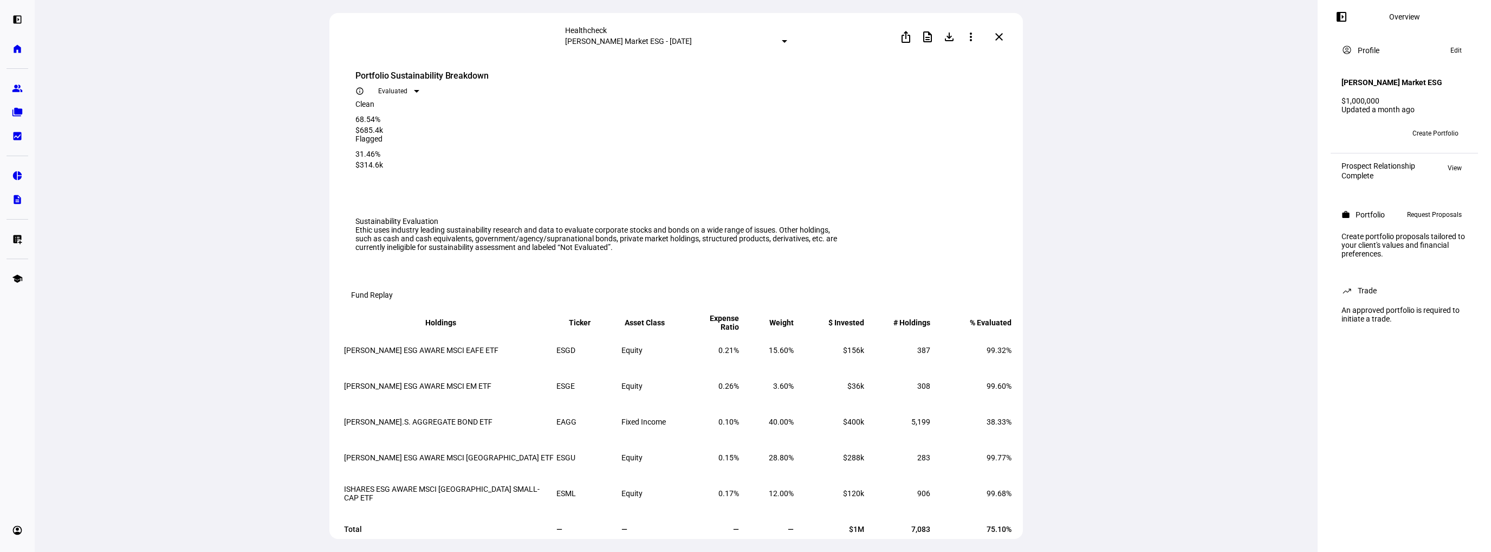
scroll to position [0, 0]
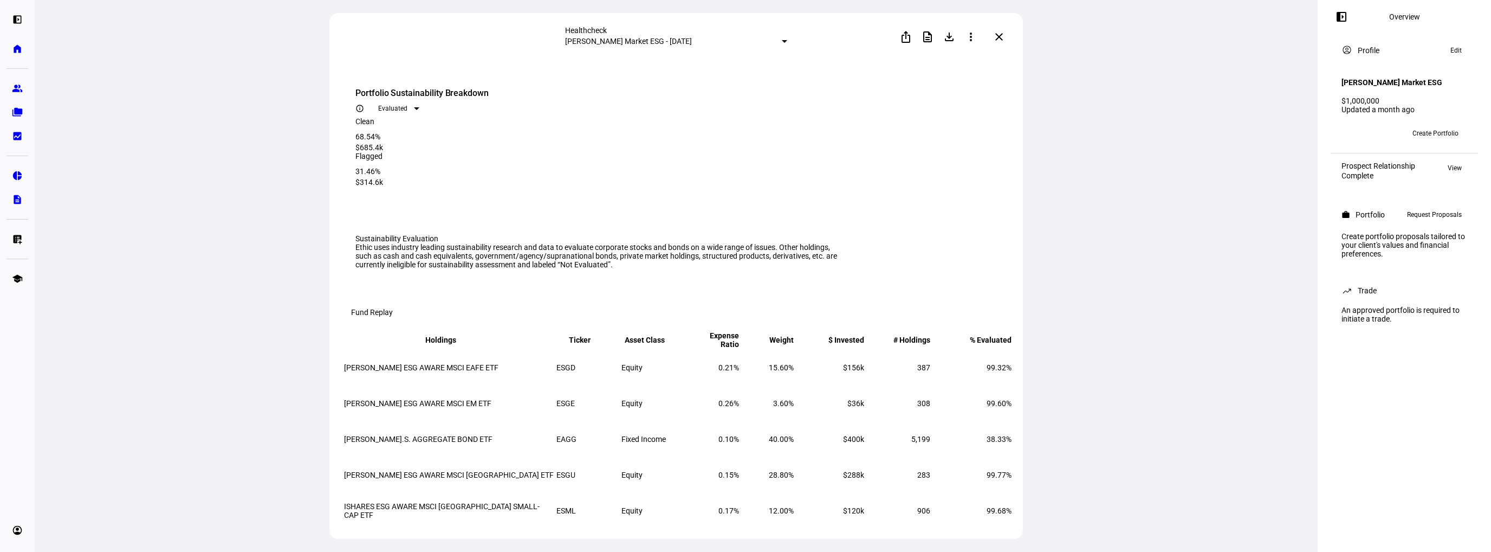
click at [1002, 42] on span at bounding box center [999, 37] width 26 height 26
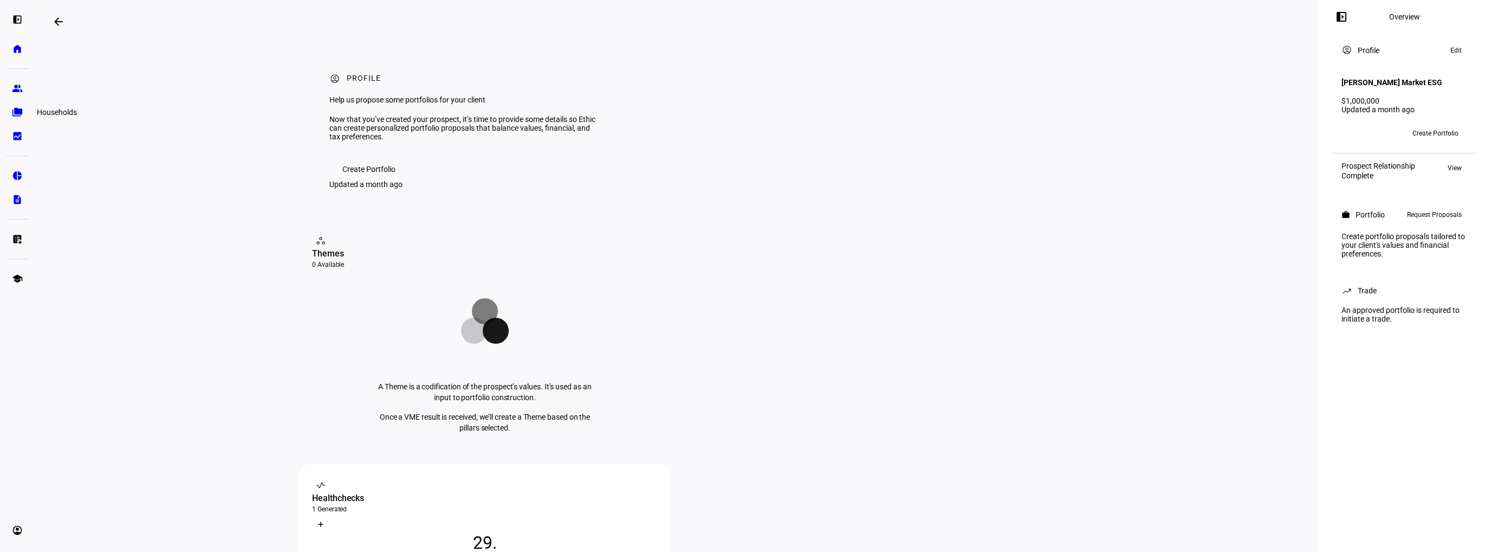
click at [15, 111] on eth-mat-symbol "folder_copy" at bounding box center [17, 112] width 11 height 11
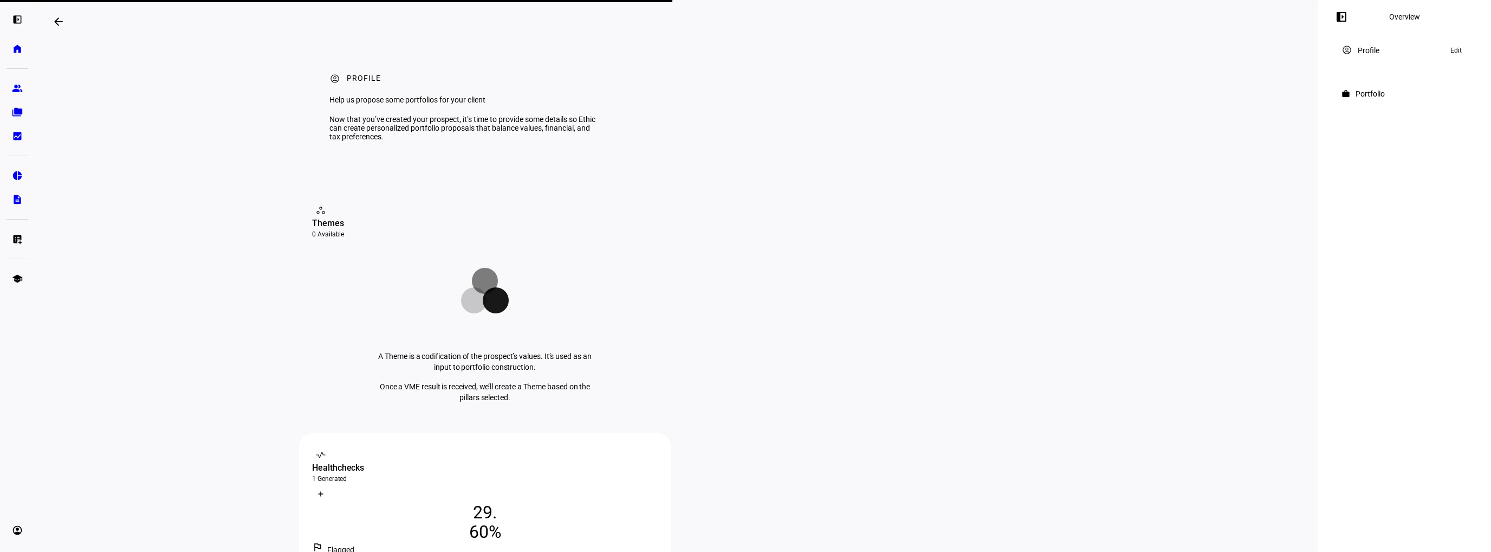
click at [62, 19] on mat-icon "arrow_backwards" at bounding box center [58, 21] width 13 height 13
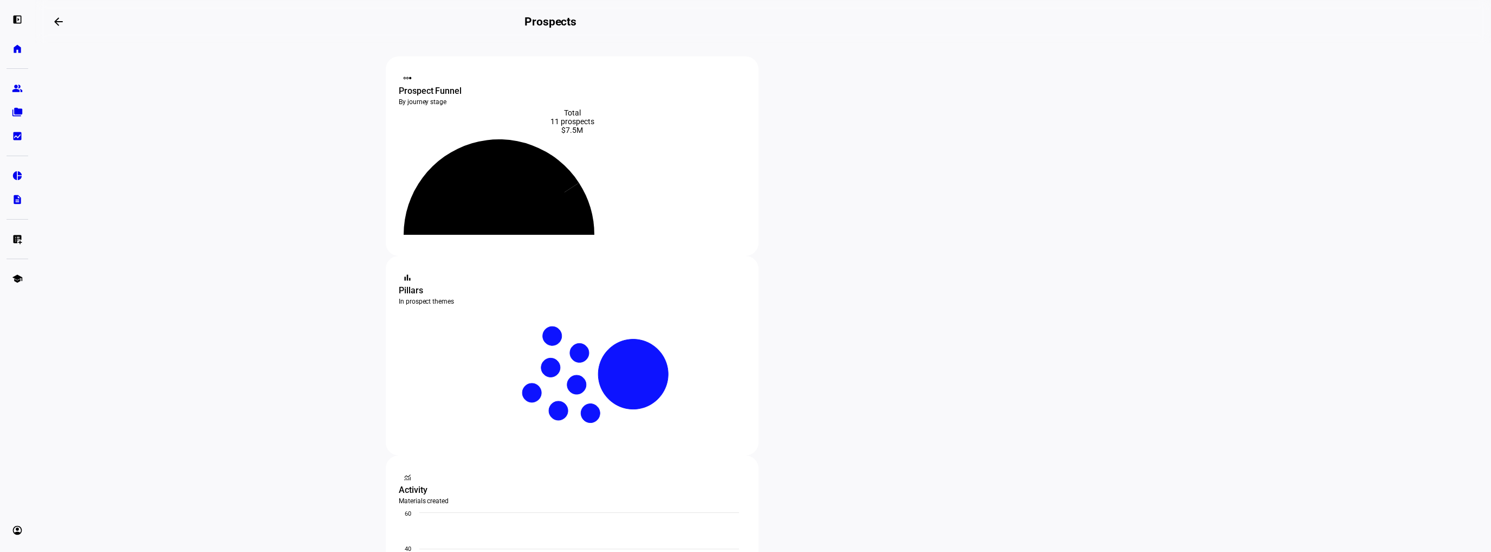
click at [63, 17] on mat-icon "arrow_backwards" at bounding box center [58, 21] width 13 height 13
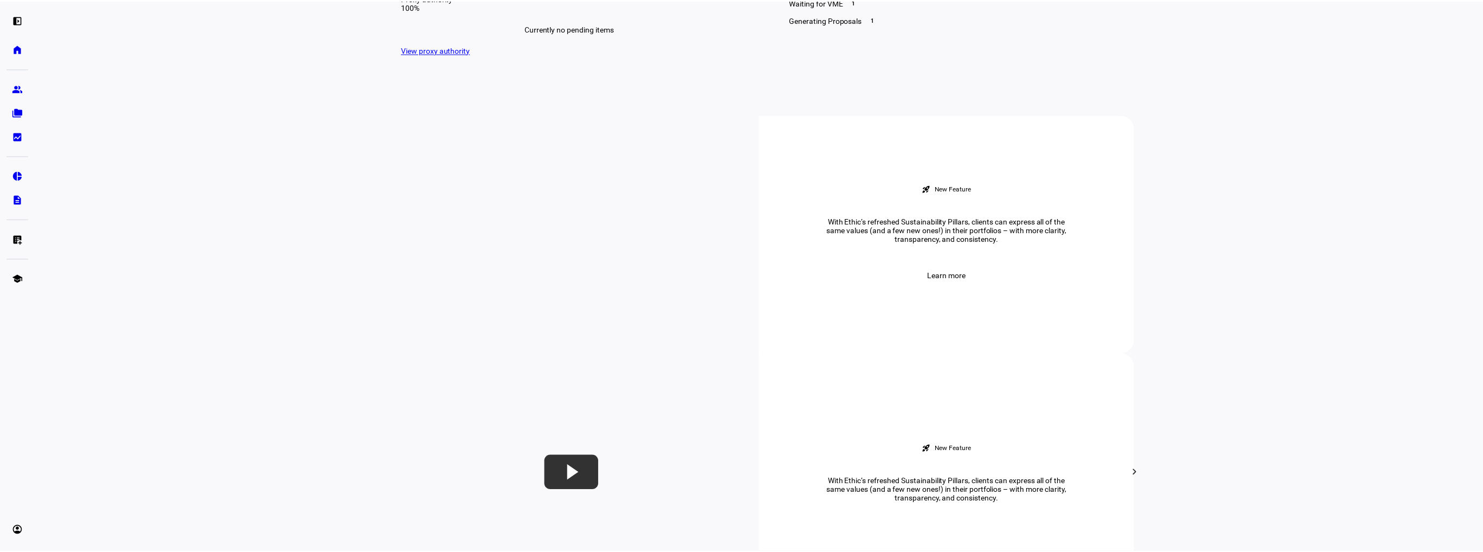
scroll to position [271, 0]
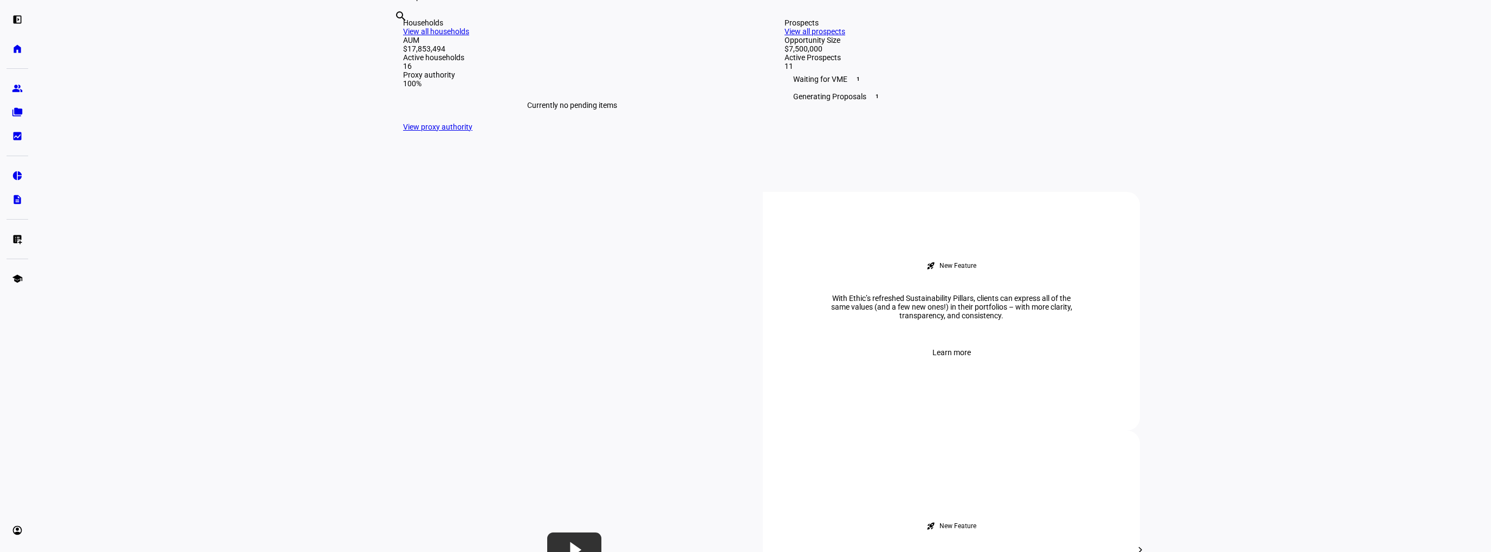
click at [469, 36] on link "View all households" at bounding box center [436, 31] width 66 height 9
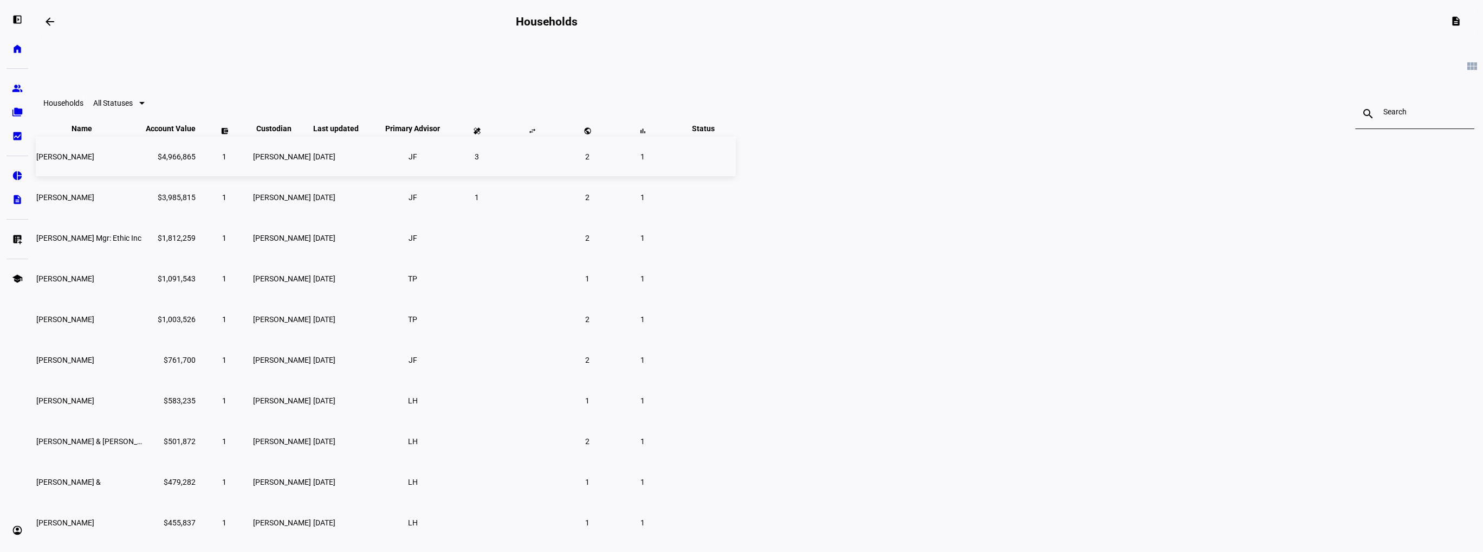
click at [251, 176] on td "1" at bounding box center [224, 157] width 54 height 40
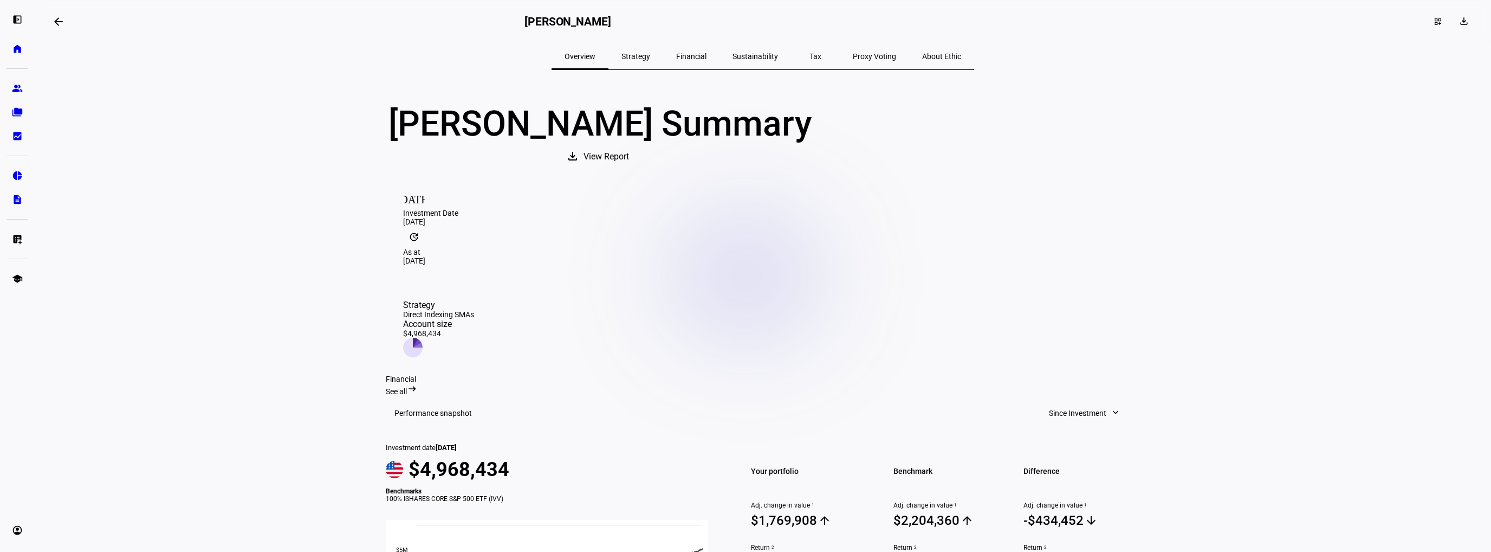
click at [629, 170] on span "View Report" at bounding box center [606, 157] width 46 height 26
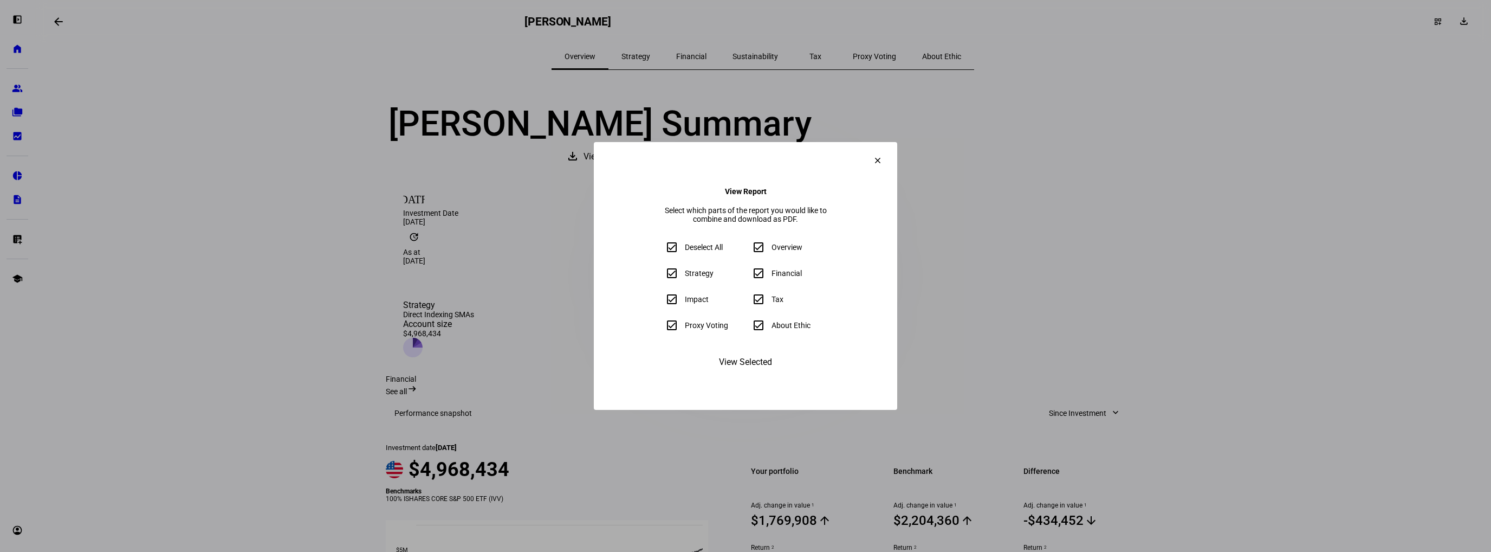
click at [685, 251] on div "Deselect All" at bounding box center [704, 247] width 38 height 9
click at [661, 252] on input "Deselect All" at bounding box center [672, 247] width 22 height 22
checkbox input "false"
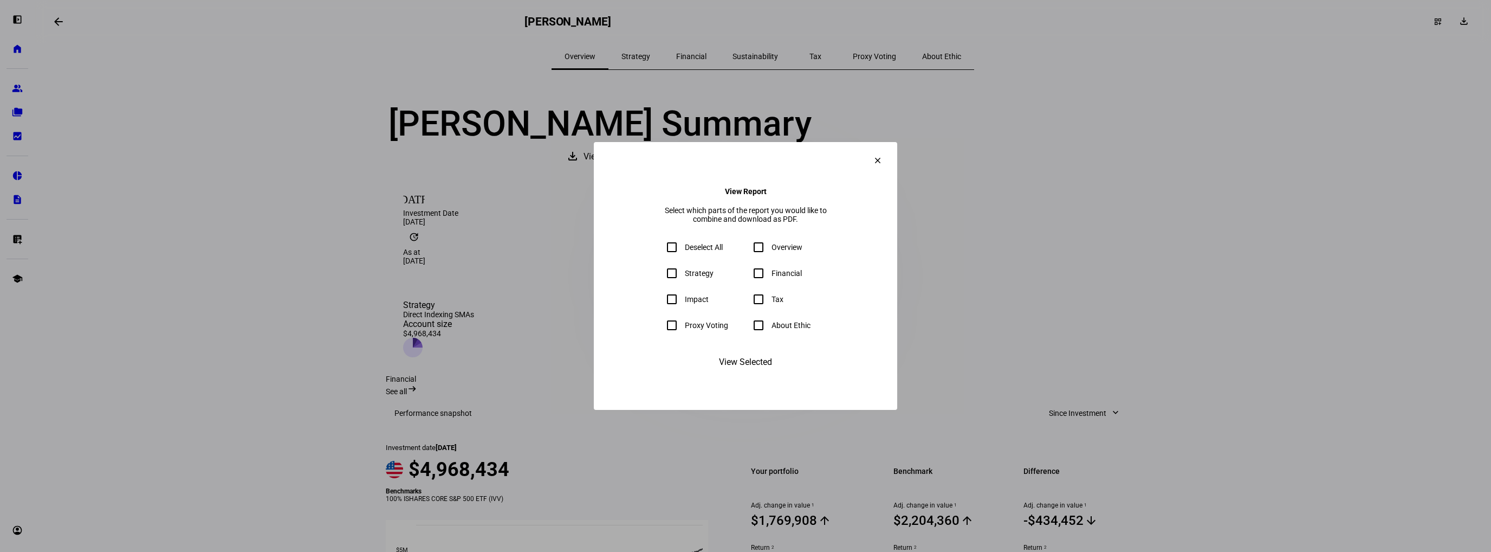
checkbox input "false"
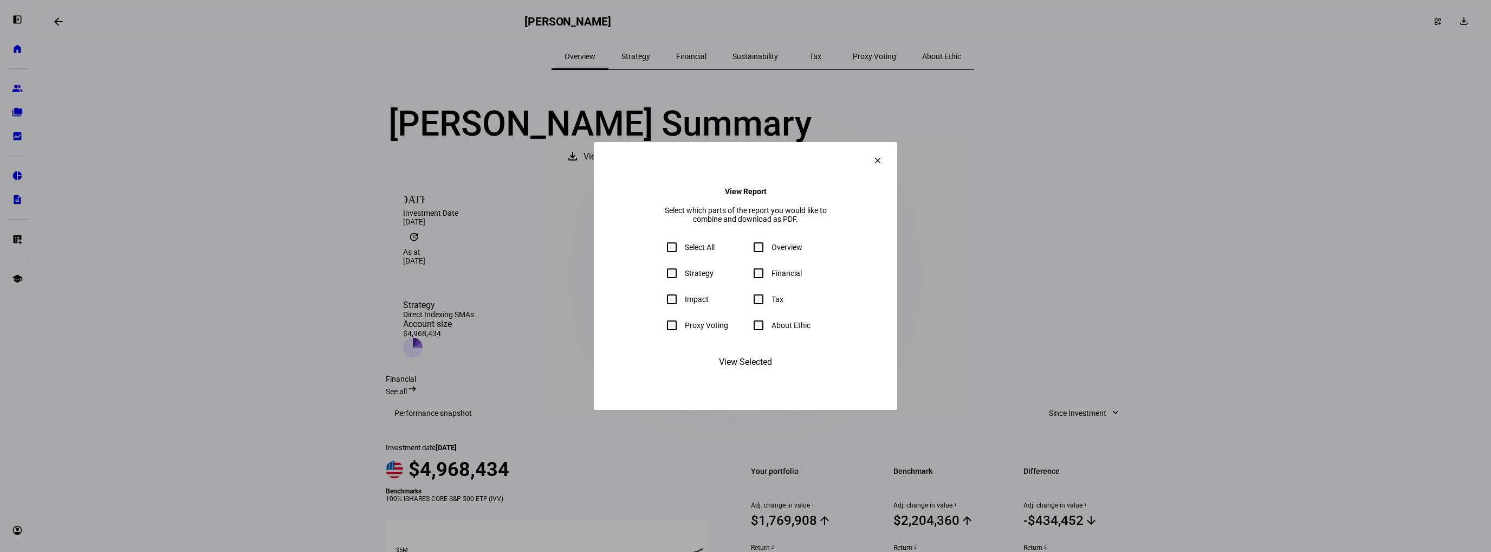
click at [685, 303] on div "Impact" at bounding box center [697, 299] width 24 height 9
click at [661, 308] on input "Impact" at bounding box center [672, 299] width 22 height 22
checkbox input "true"
click at [685, 329] on div "Proxy Voting" at bounding box center [706, 325] width 43 height 9
click at [661, 331] on input "Proxy Voting" at bounding box center [672, 325] width 22 height 22
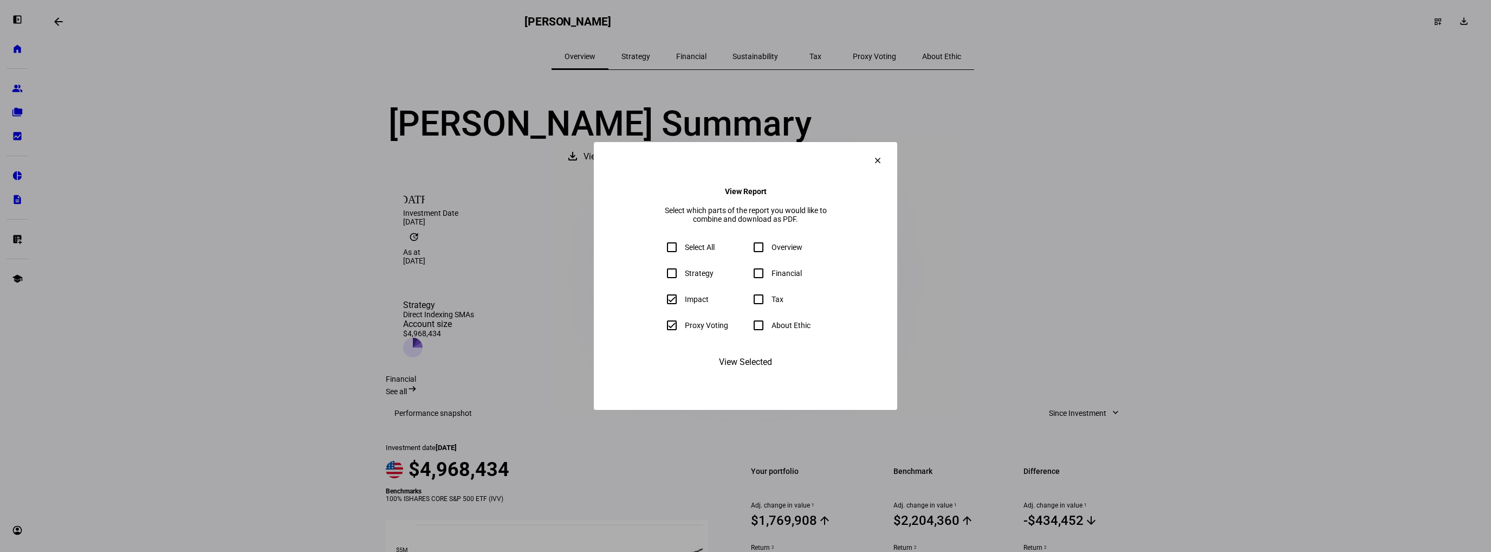
checkbox input "true"
click at [685, 247] on div "Select All" at bounding box center [700, 247] width 30 height 9
click at [661, 247] on input "Select All" at bounding box center [672, 247] width 22 height 22
checkbox input "true"
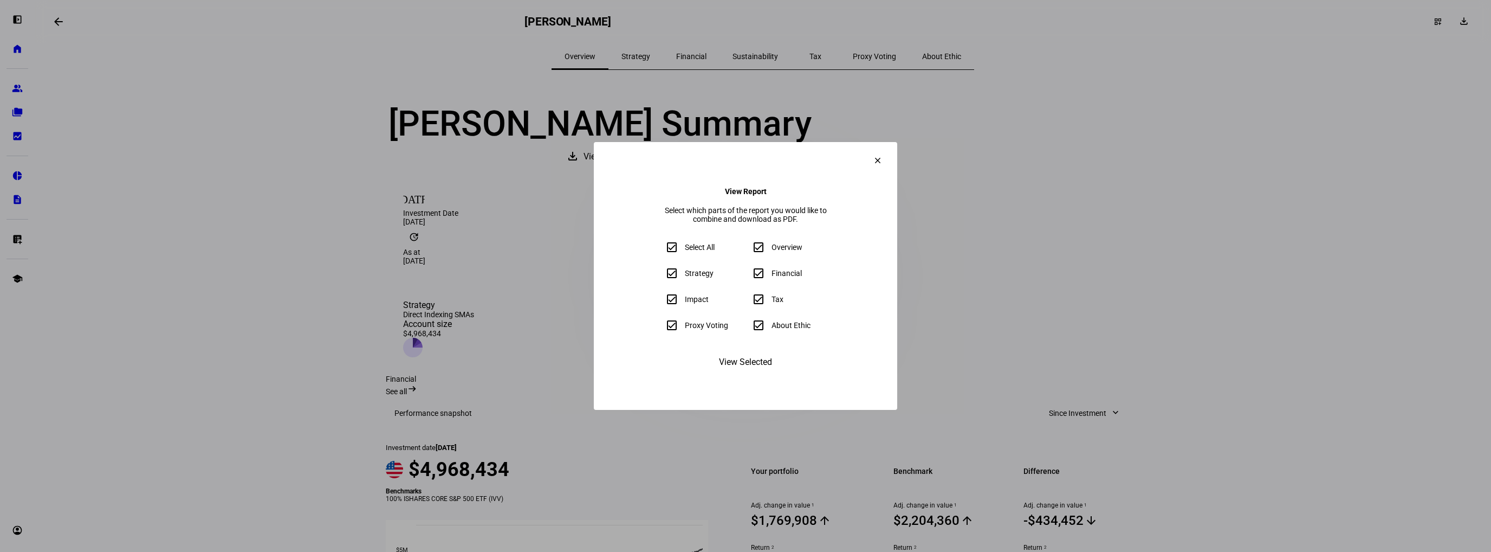
checkbox input "true"
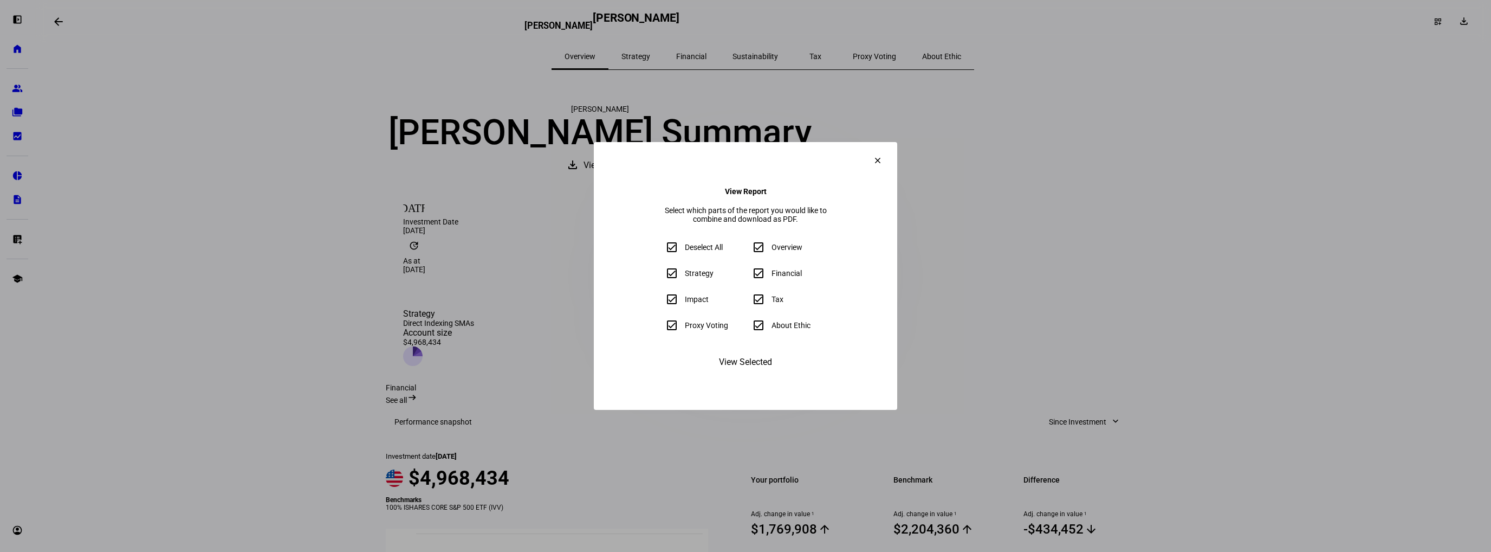
click at [753, 375] on span "View Selected" at bounding box center [745, 362] width 53 height 26
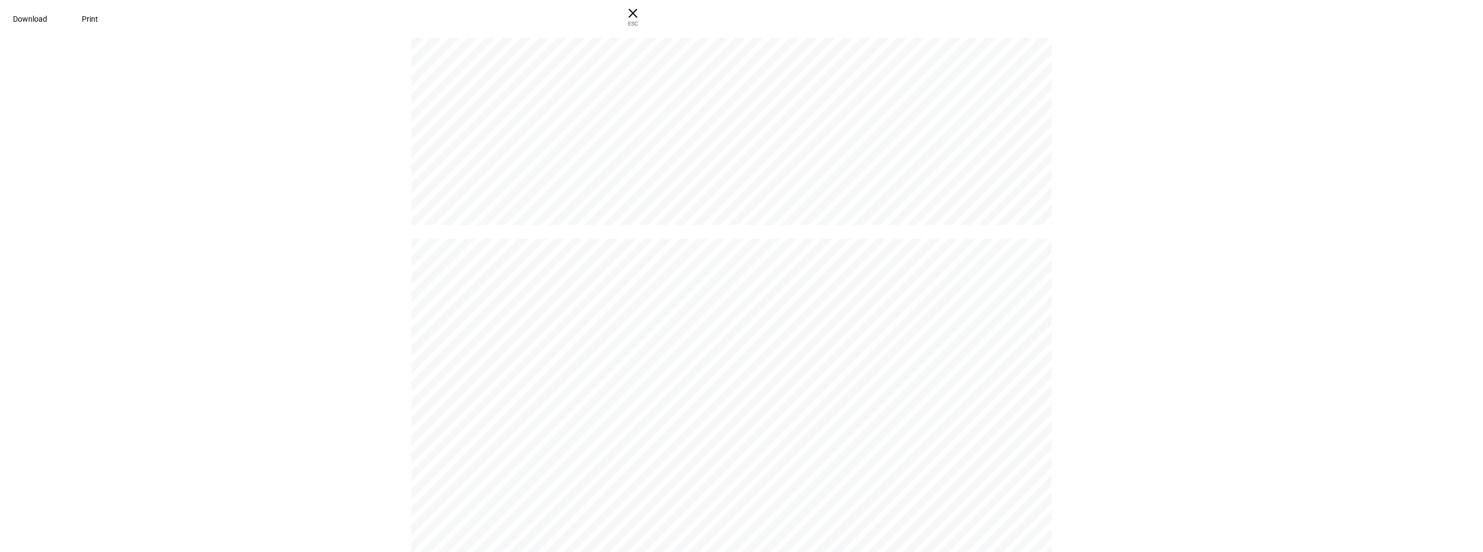
scroll to position [7439, 0]
click at [47, 15] on span "Download" at bounding box center [30, 19] width 34 height 9
